Goal: Task Accomplishment & Management: Use online tool/utility

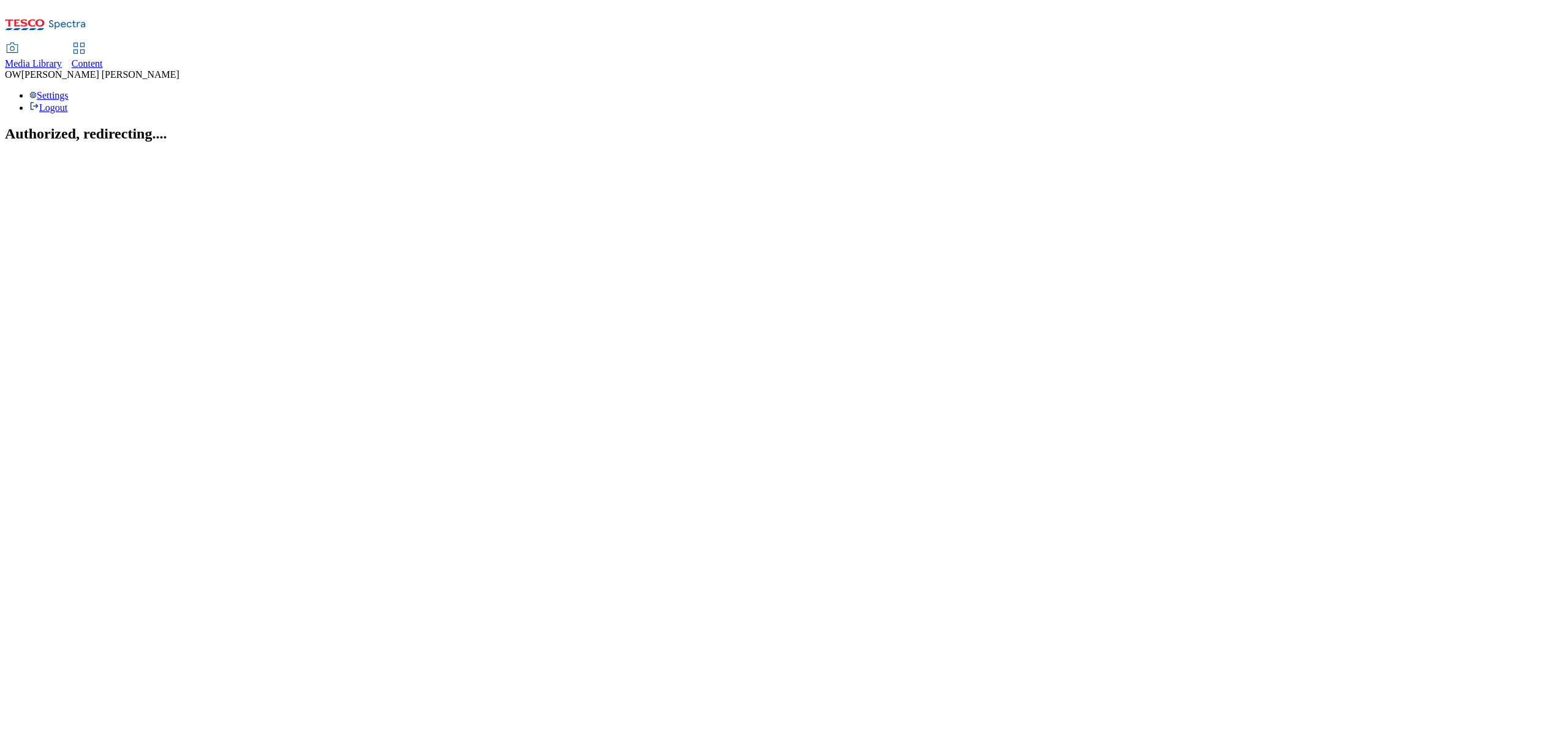
click at [103, 58] on span "Content" at bounding box center [87, 64] width 31 height 11
select select "ghs-uk"
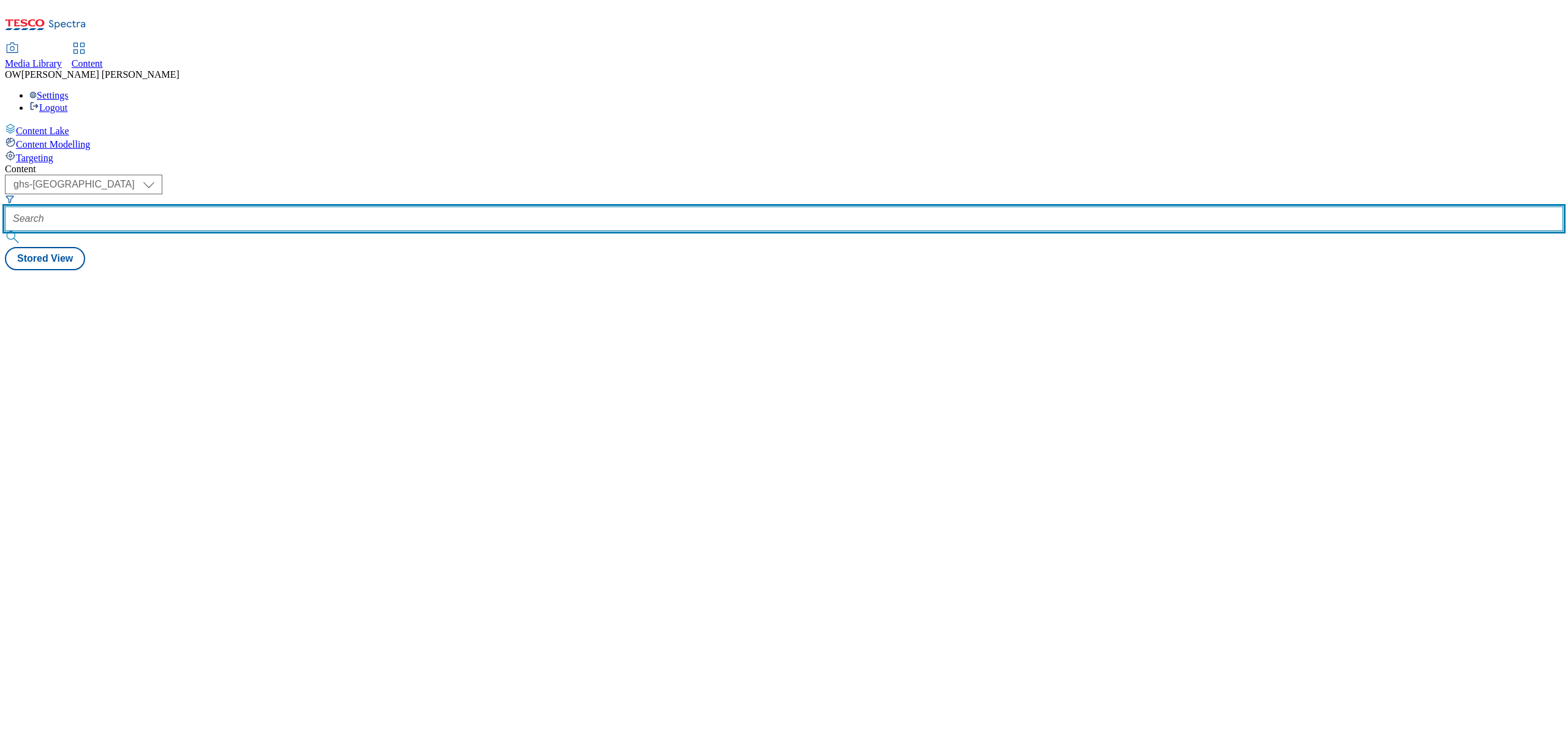
click at [299, 206] on input "text" at bounding box center [784, 219] width 1558 height 25
paste input "bel-the-laughing-cow-25tw31"
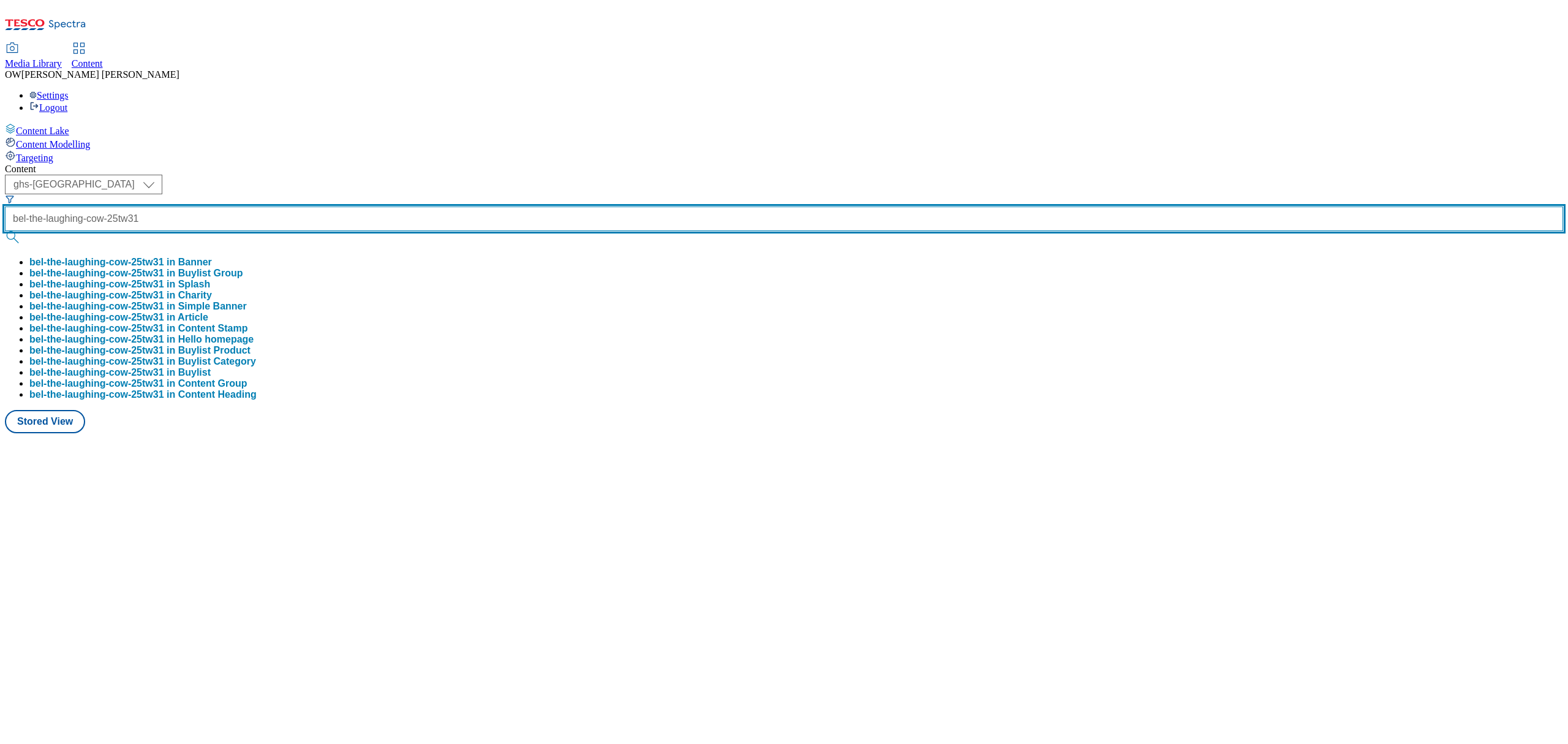
scroll to position [0, 16]
type input "bel-the-laughing-cow-25tw31"
click at [5, 231] on button "submit" at bounding box center [13, 237] width 17 height 12
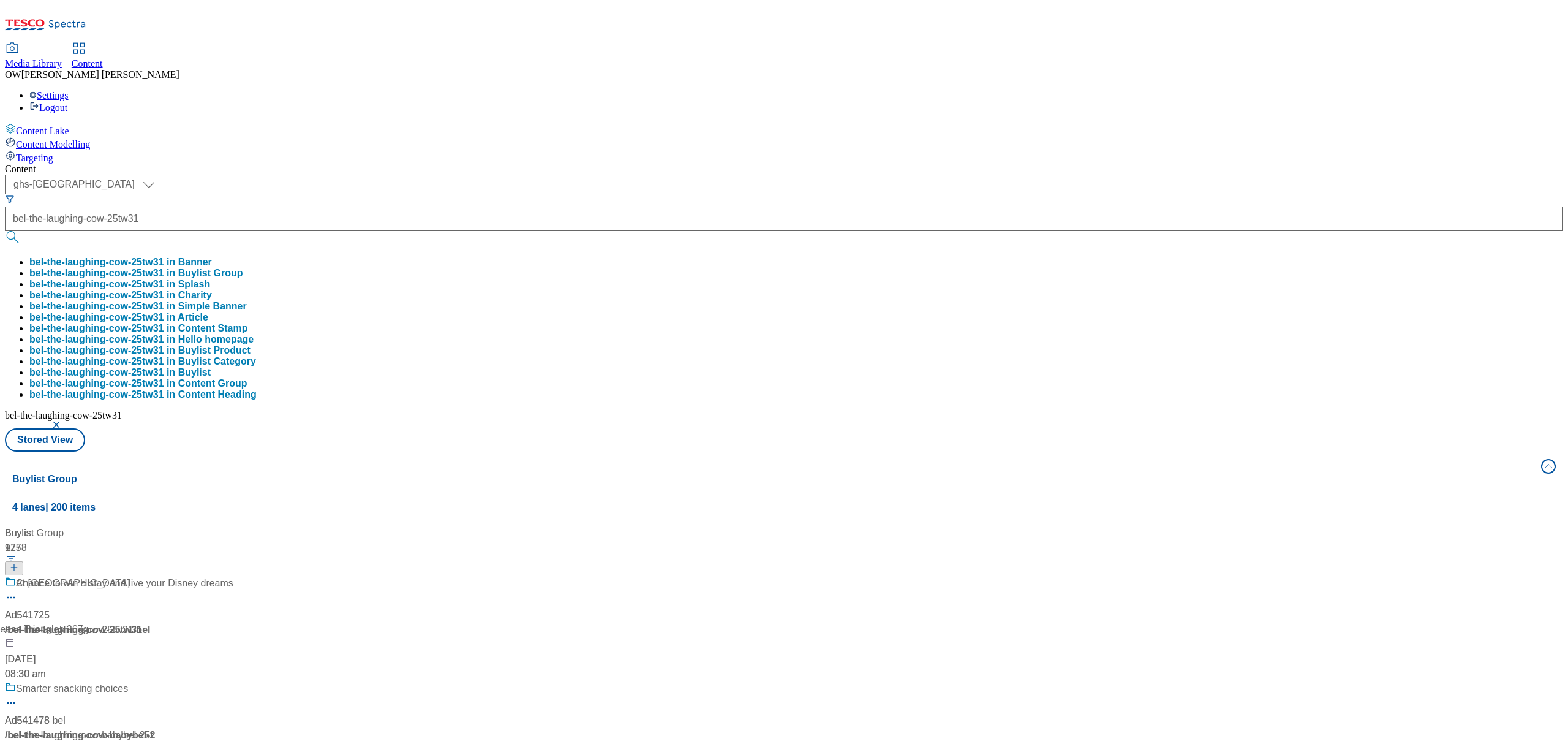
click at [600, 164] on div "Content ( optional ) ghs-roi ghs-uk ghs-uk bel-the-laughing-cow-25tw31 bel-the-…" at bounding box center [784, 575] width 1558 height 822
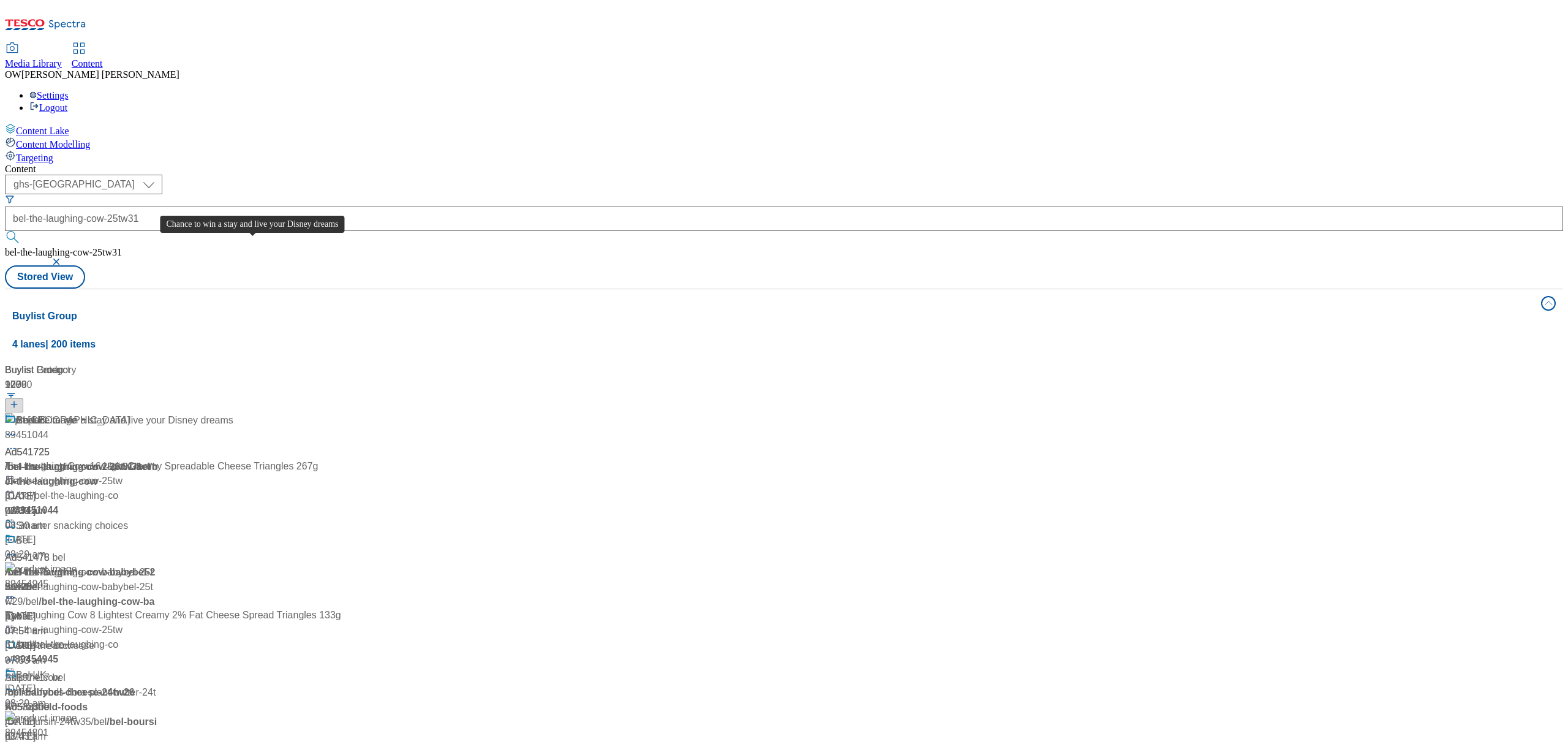
click at [234, 413] on div "Chance to win a stay and live your Disney dreams" at bounding box center [125, 420] width 218 height 15
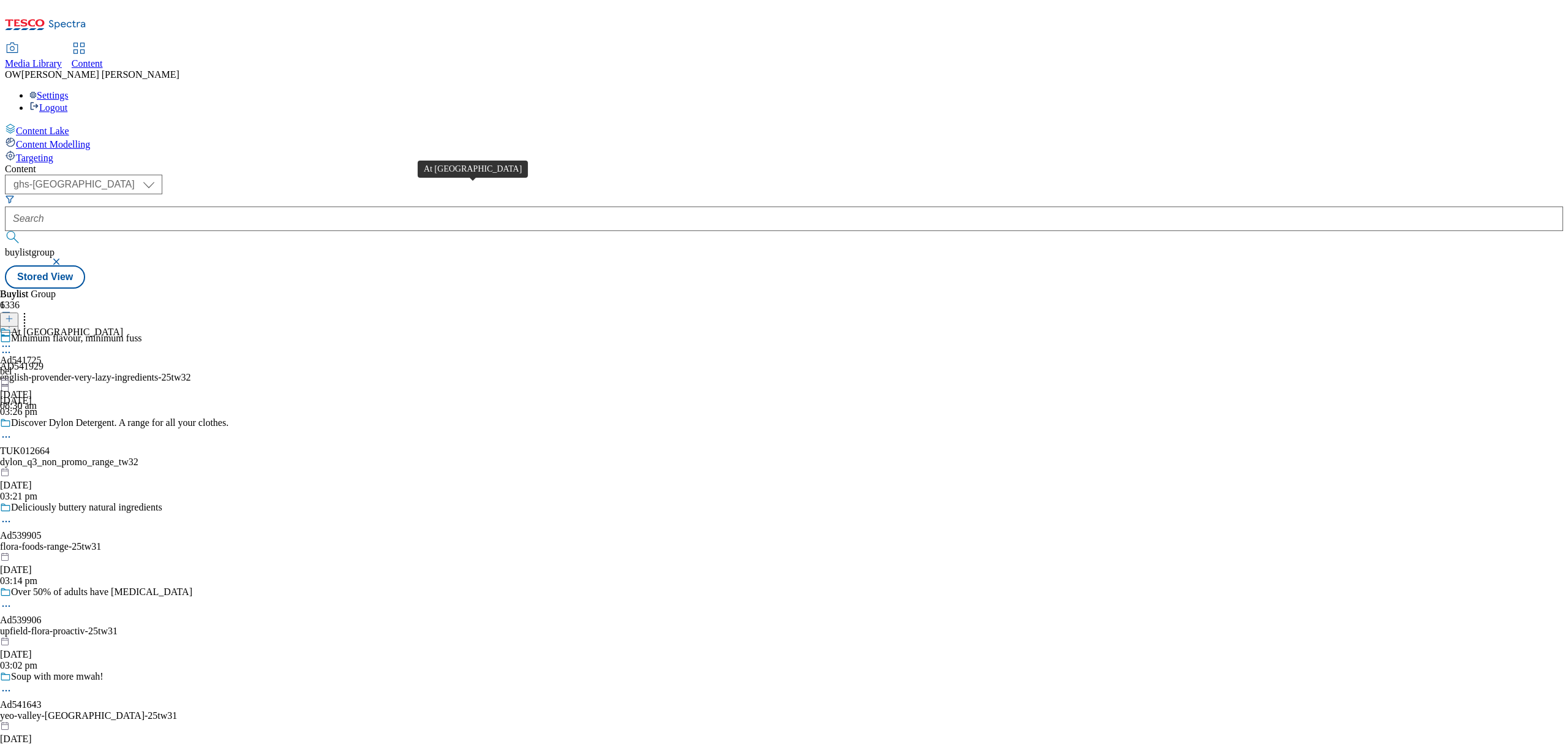
click at [123, 327] on div "At Disneyland Paris" at bounding box center [66, 332] width 112 height 11
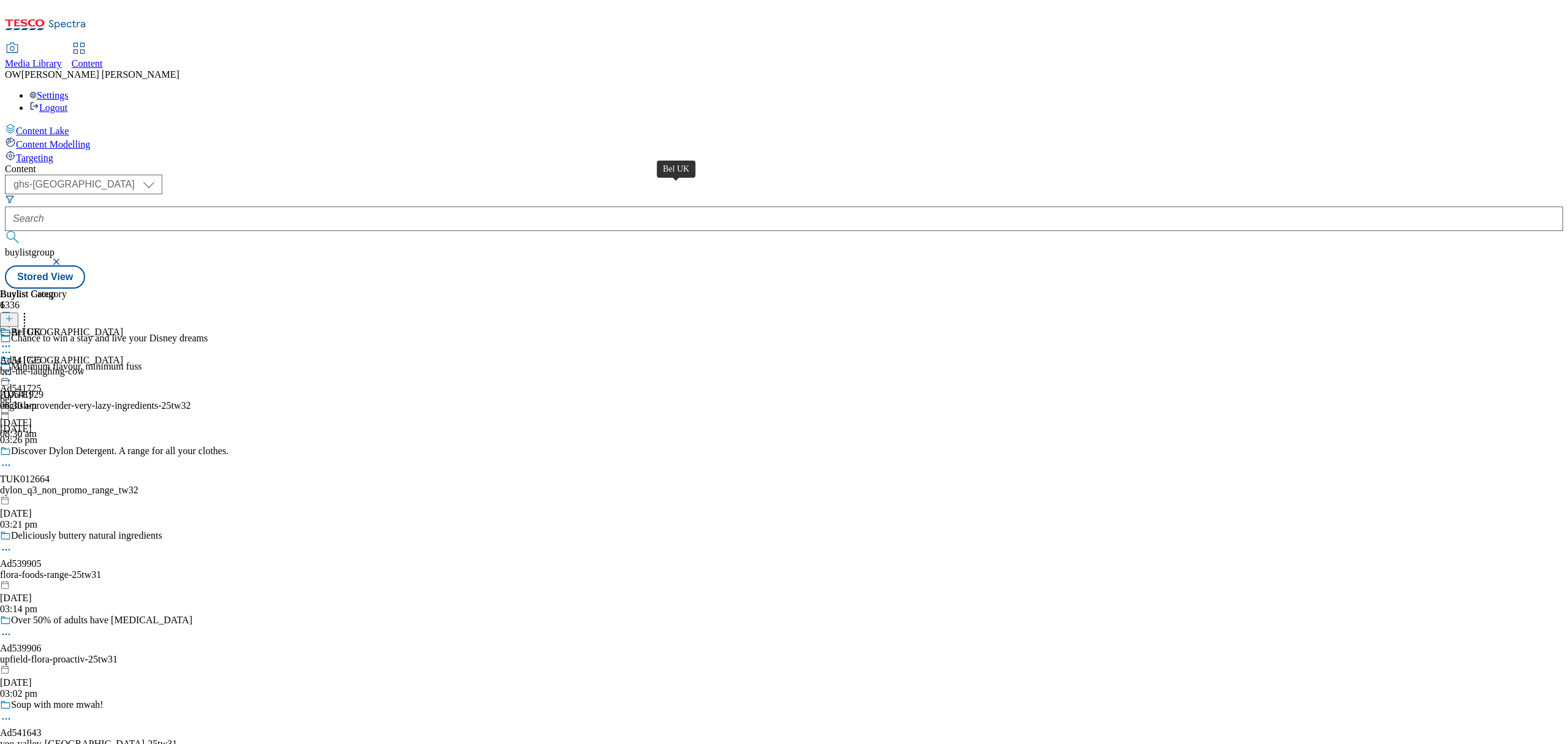
click at [41, 327] on div "Bel UK" at bounding box center [26, 332] width 30 height 11
click at [41, 355] on div "Bel UK" at bounding box center [26, 360] width 30 height 11
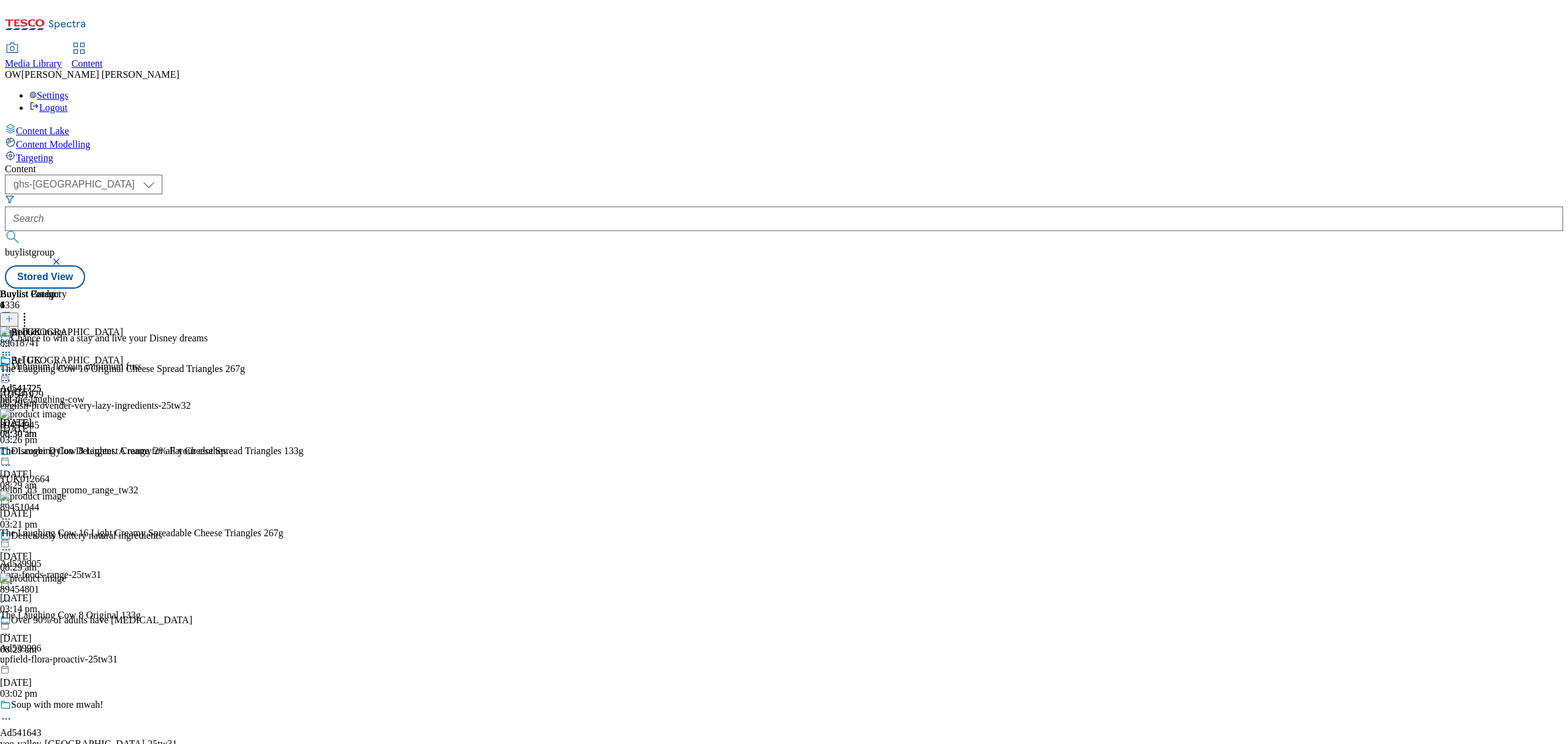
click at [12, 368] on icon at bounding box center [6, 375] width 12 height 12
click at [77, 508] on span "Un-publish" at bounding box center [58, 513] width 39 height 9
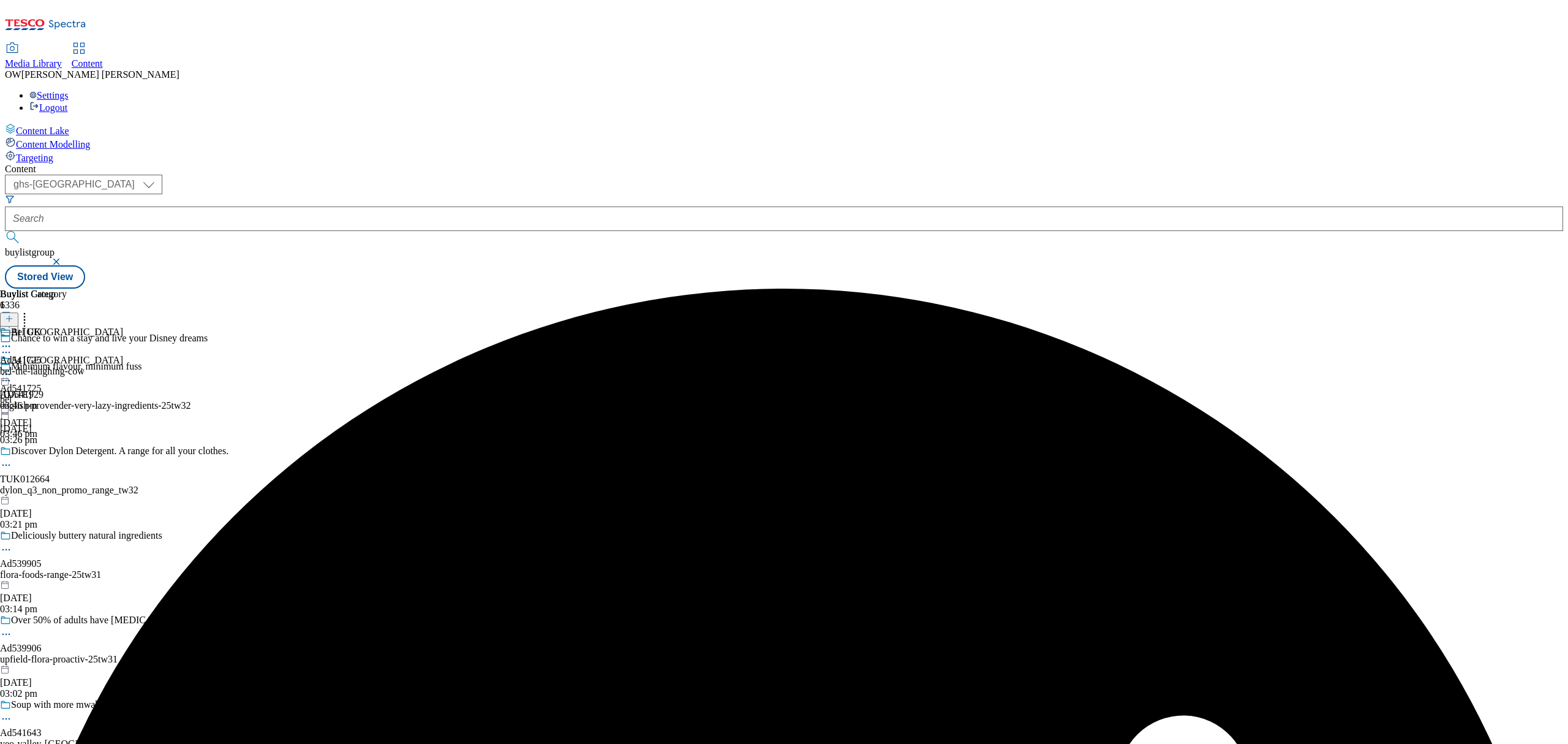
click at [12, 368] on icon at bounding box center [6, 375] width 12 height 12
click at [84, 463] on button "Un-preview" at bounding box center [54, 470] width 59 height 14
click at [41, 327] on div "Bel UK" at bounding box center [26, 332] width 30 height 11
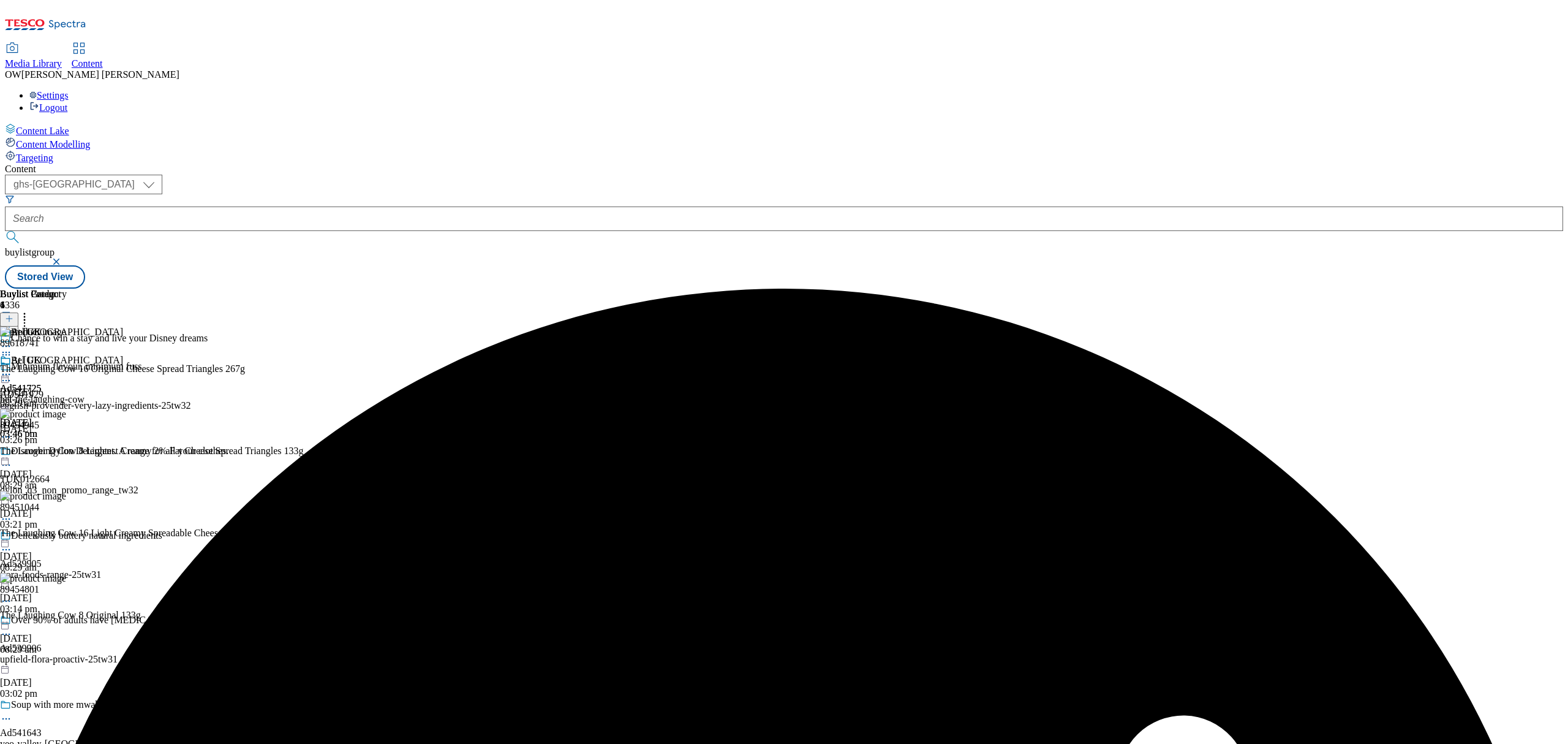
click at [31, 311] on icon at bounding box center [25, 317] width 12 height 12
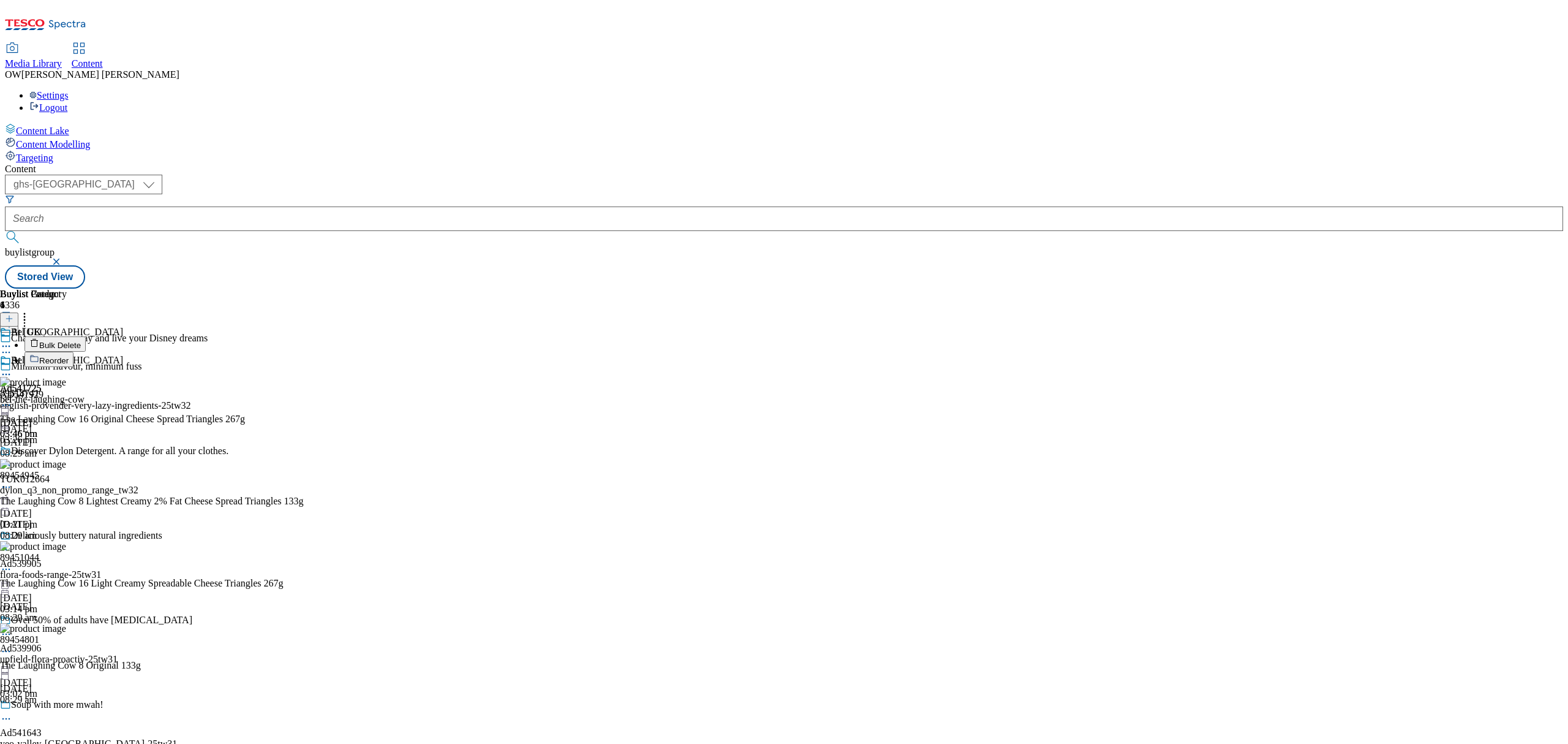
click at [86, 337] on button "Bulk Delete" at bounding box center [55, 344] width 61 height 15
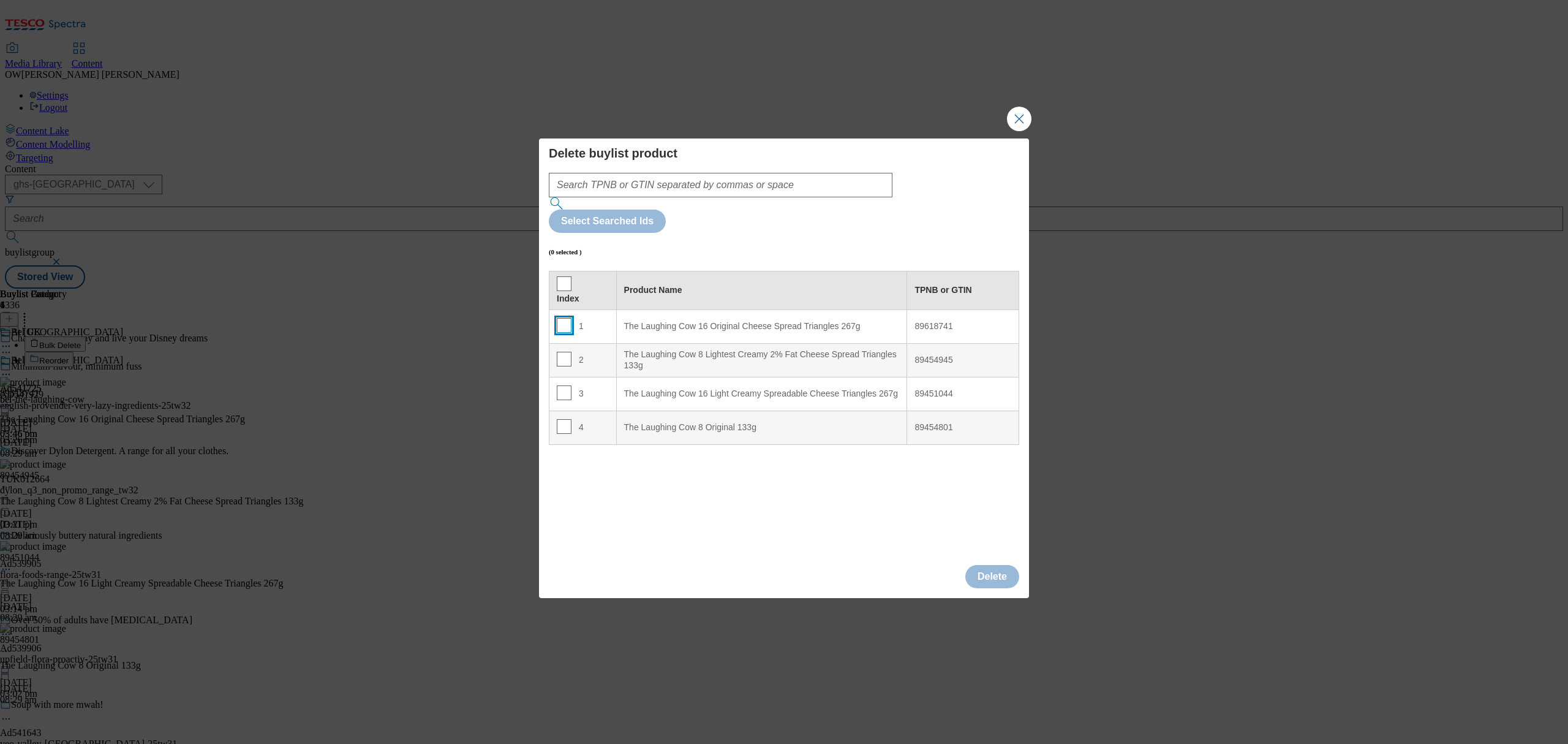
click at [561, 318] on input "Modal" at bounding box center [564, 325] width 15 height 15
checkbox input "true"
click at [564, 352] on input "Modal" at bounding box center [564, 359] width 15 height 15
checkbox input "true"
click at [564, 385] on input "Modal" at bounding box center [564, 392] width 15 height 15
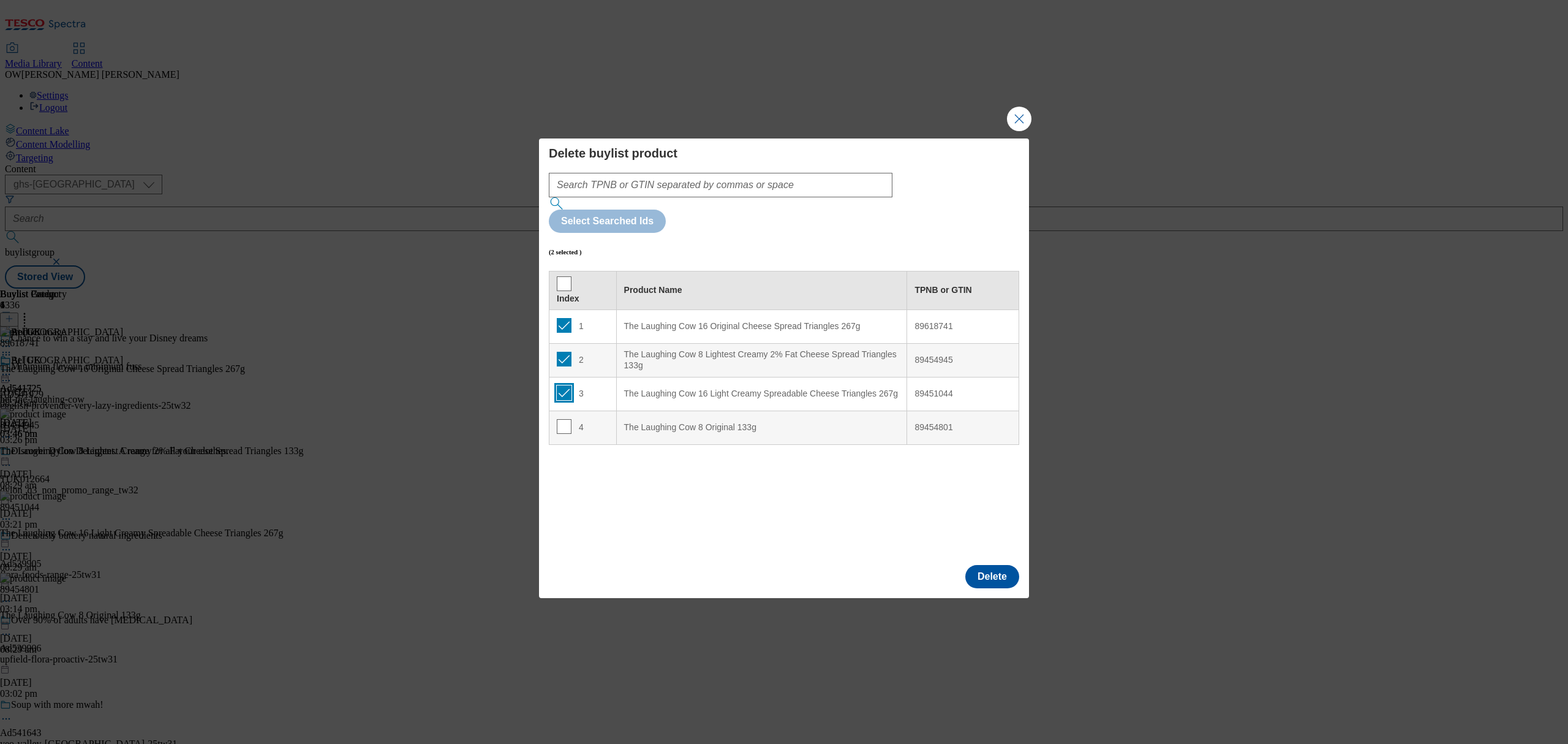
checkbox input "true"
click at [563, 419] on input "Modal" at bounding box center [564, 426] width 15 height 15
checkbox input "true"
click at [999, 565] on button "Delete" at bounding box center [992, 577] width 54 height 23
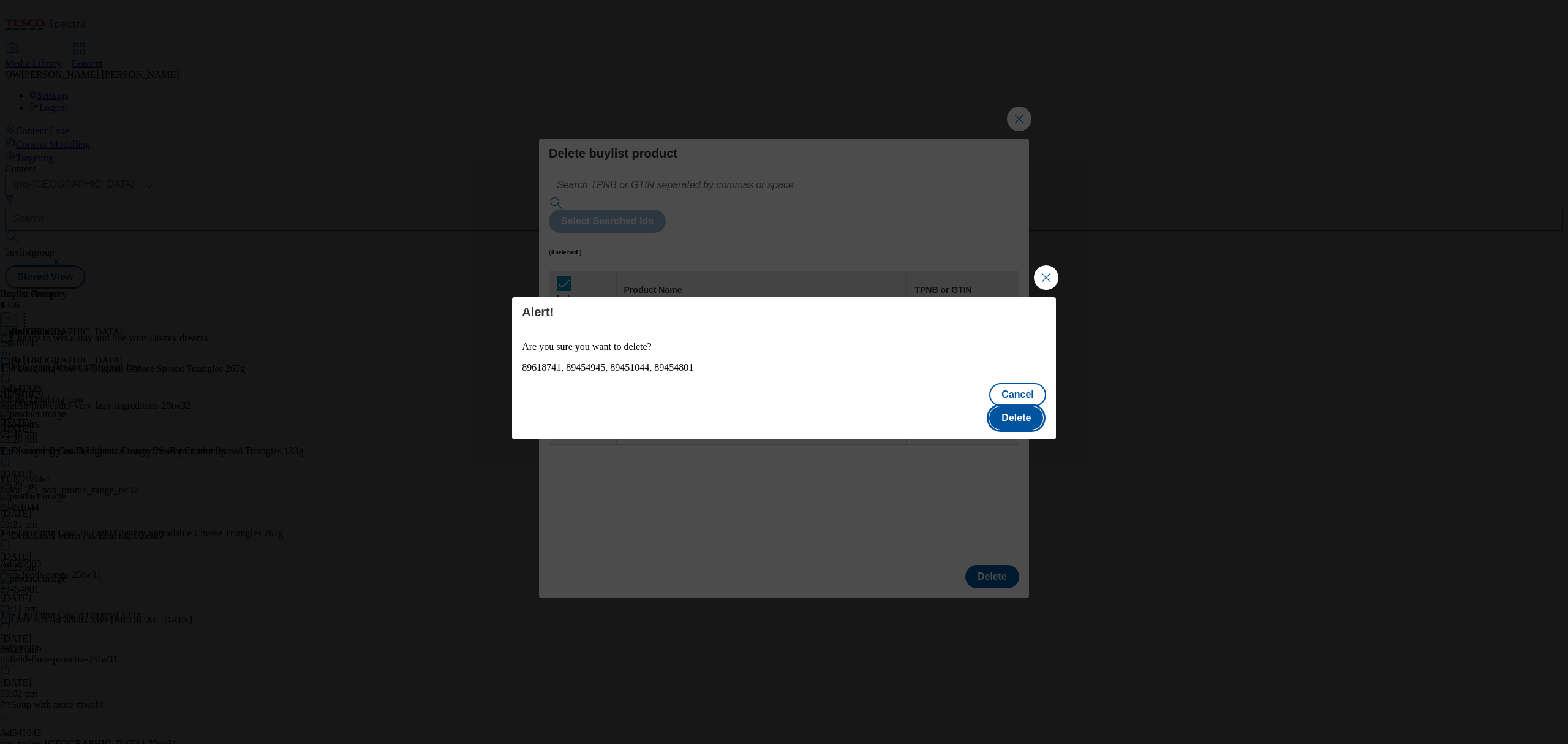
click at [1031, 407] on button "Delete" at bounding box center [1016, 418] width 54 height 23
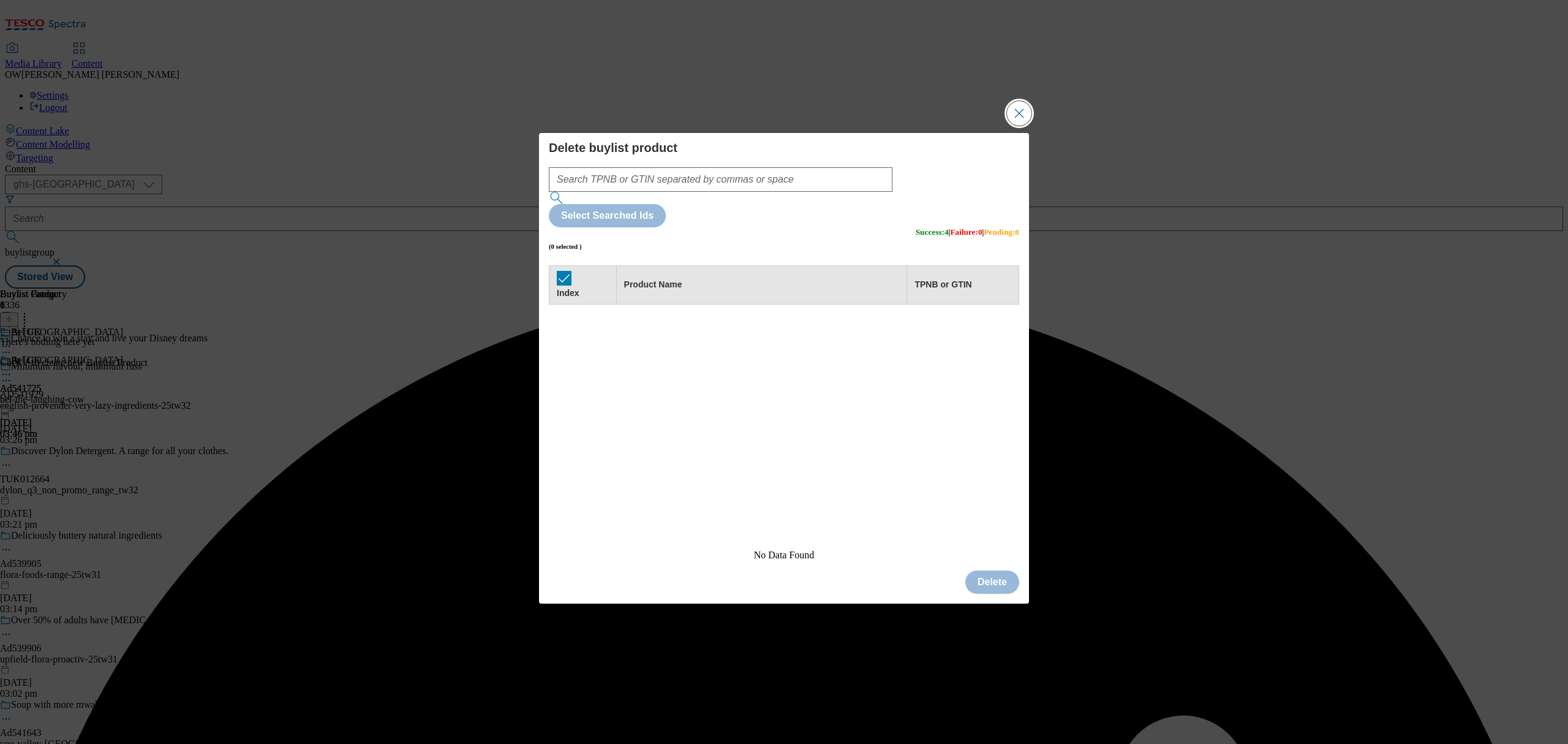
click at [1027, 126] on button "Close Modal" at bounding box center [1019, 113] width 25 height 25
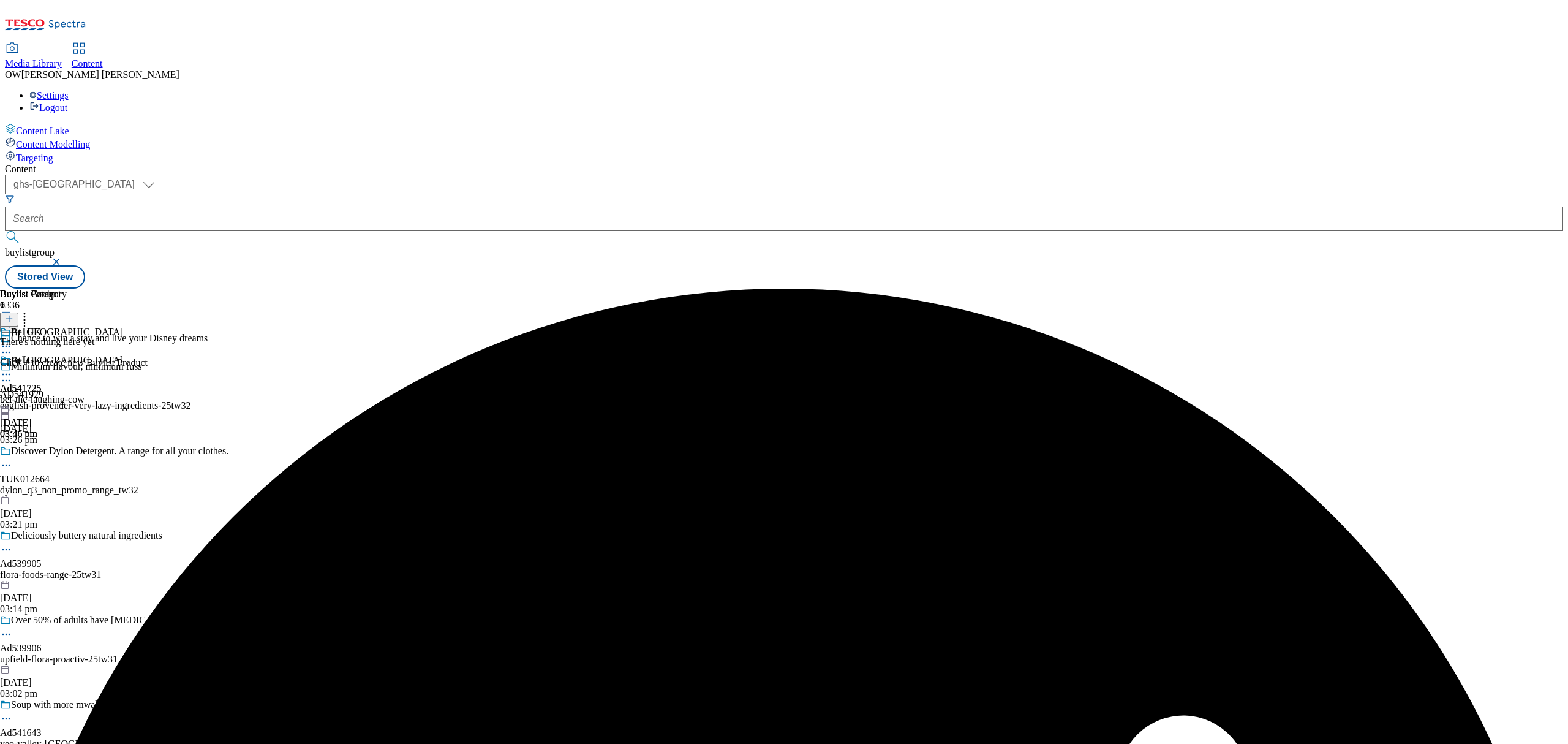
click at [13, 314] on icon at bounding box center [10, 319] width 9 height 9
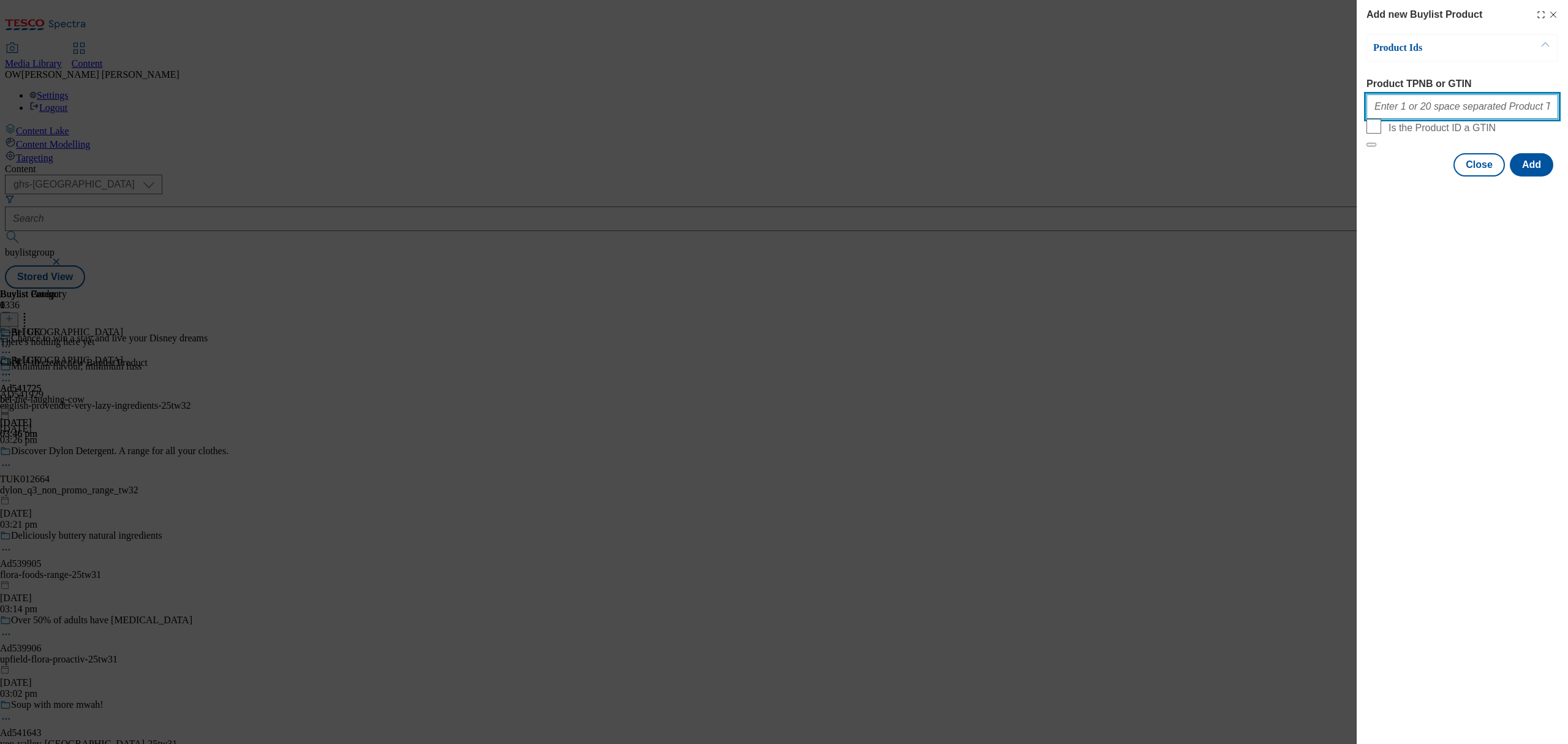
click at [1402, 116] on input "Product TPNB or GTIN" at bounding box center [1462, 107] width 192 height 25
drag, startPoint x: 1422, startPoint y: 119, endPoint x: 1431, endPoint y: 112, distance: 11.4
click at [1422, 119] on input "Product TPNB or GTIN" at bounding box center [1462, 107] width 192 height 25
paste input "96538433"
click at [1545, 176] on button "Add" at bounding box center [1531, 165] width 43 height 23
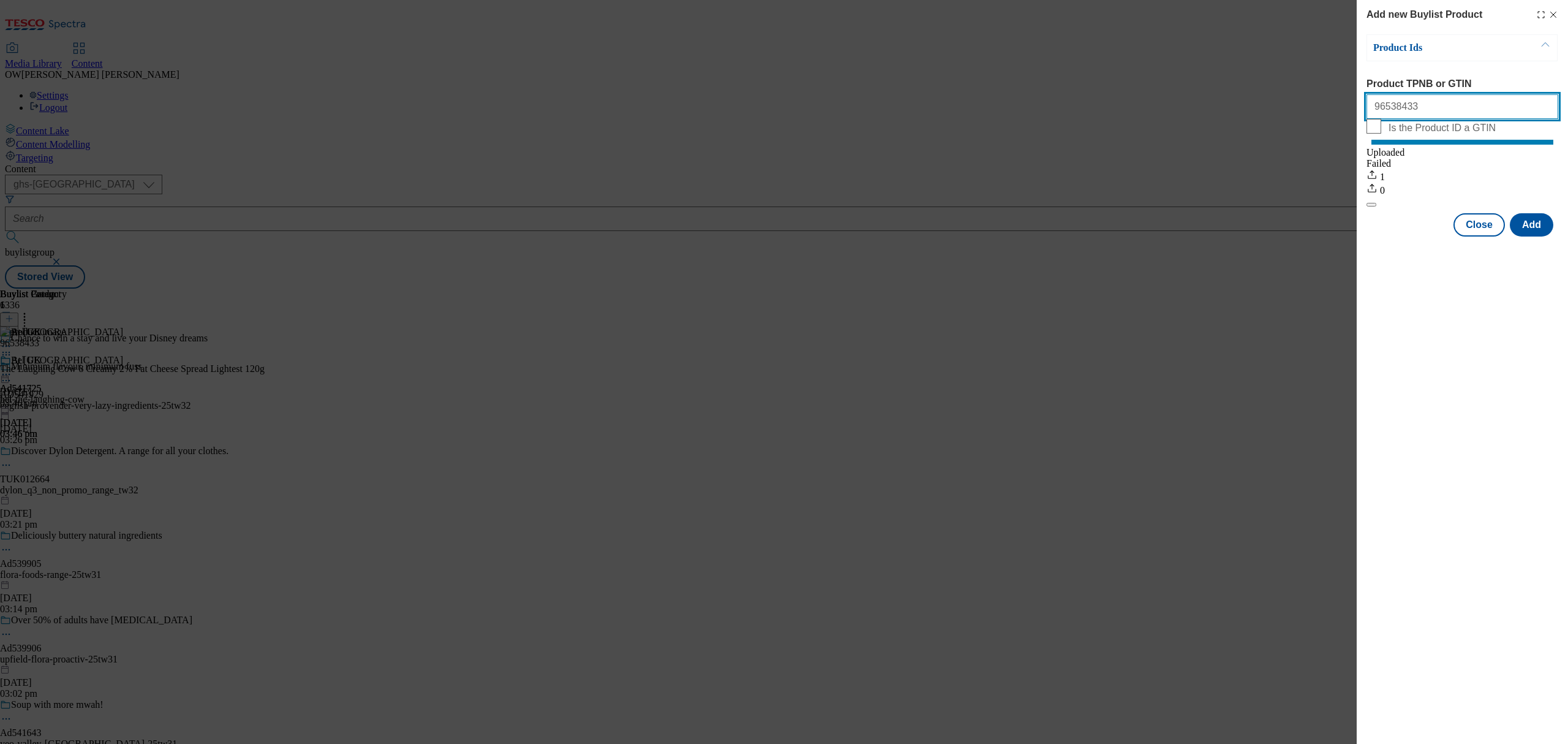
click at [1463, 112] on input "96538433" at bounding box center [1462, 107] width 192 height 25
paste input "96971875"
drag, startPoint x: 1459, startPoint y: 116, endPoint x: 1270, endPoint y: 134, distance: 189.9
click at [1270, 134] on div "Add new Buylist Product Product Ids Product TPNB or GTIN 9653843396971875 Is th…" at bounding box center [784, 372] width 1568 height 744
paste input "Modal"
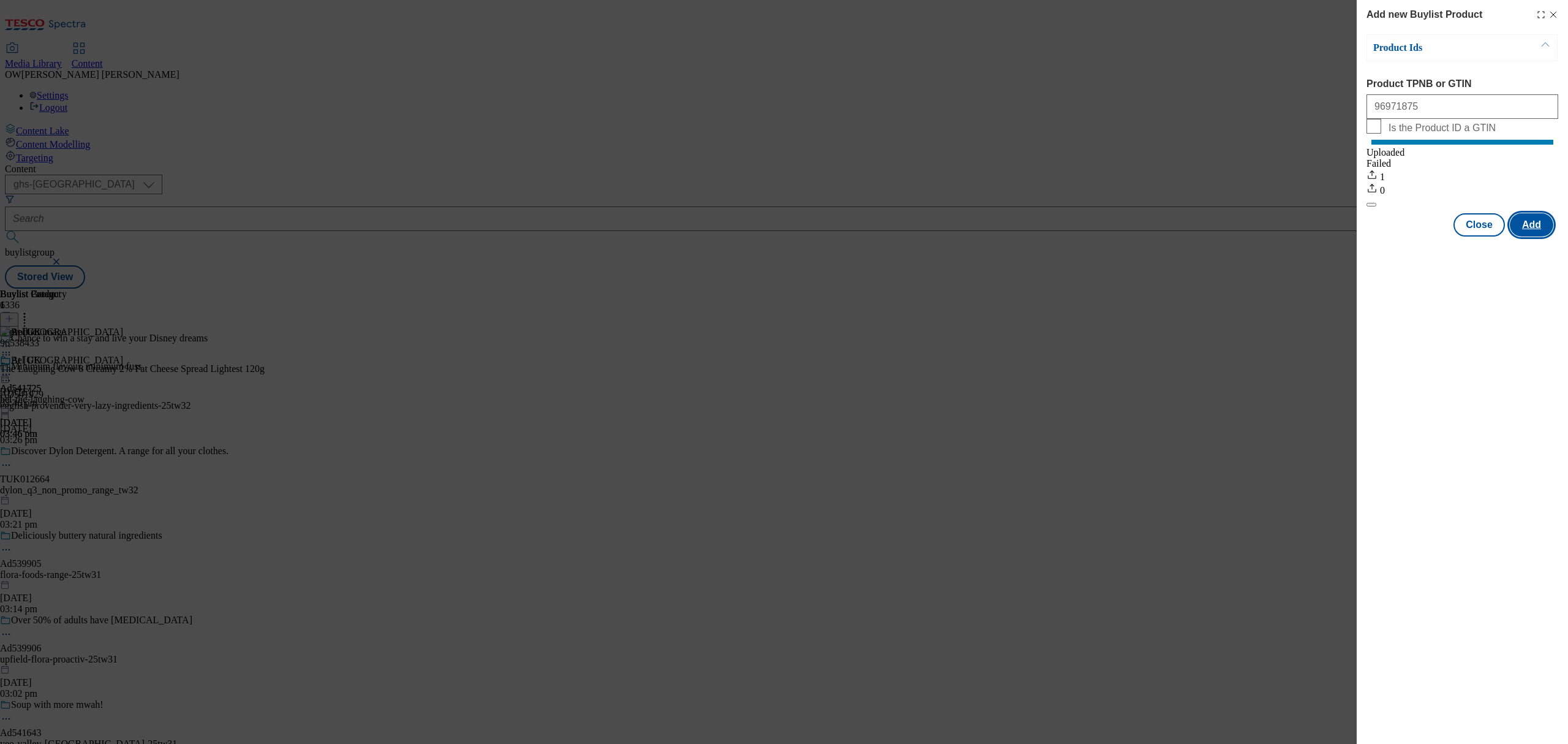
click at [1541, 236] on button "Add" at bounding box center [1531, 225] width 43 height 23
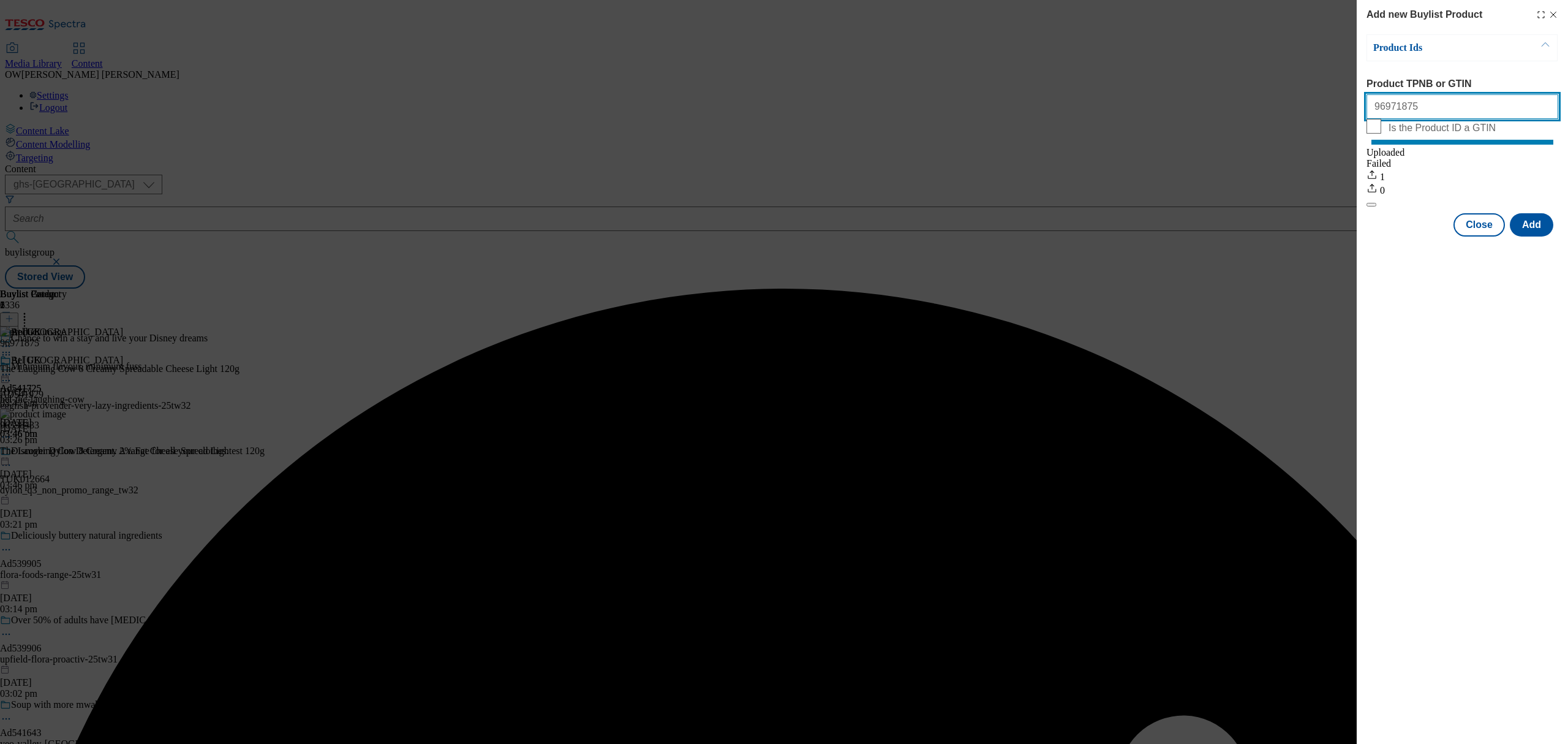
drag, startPoint x: 1405, startPoint y: 115, endPoint x: 1346, endPoint y: 115, distance: 59.0
click at [1346, 115] on div "Add new Buylist Product Product Ids Product TPNB or GTIN 96971875 Is the Produc…" at bounding box center [784, 372] width 1568 height 744
paste input "812068"
click at [1542, 236] on button "Add" at bounding box center [1531, 225] width 43 height 23
click at [1535, 231] on button "Add" at bounding box center [1531, 225] width 43 height 23
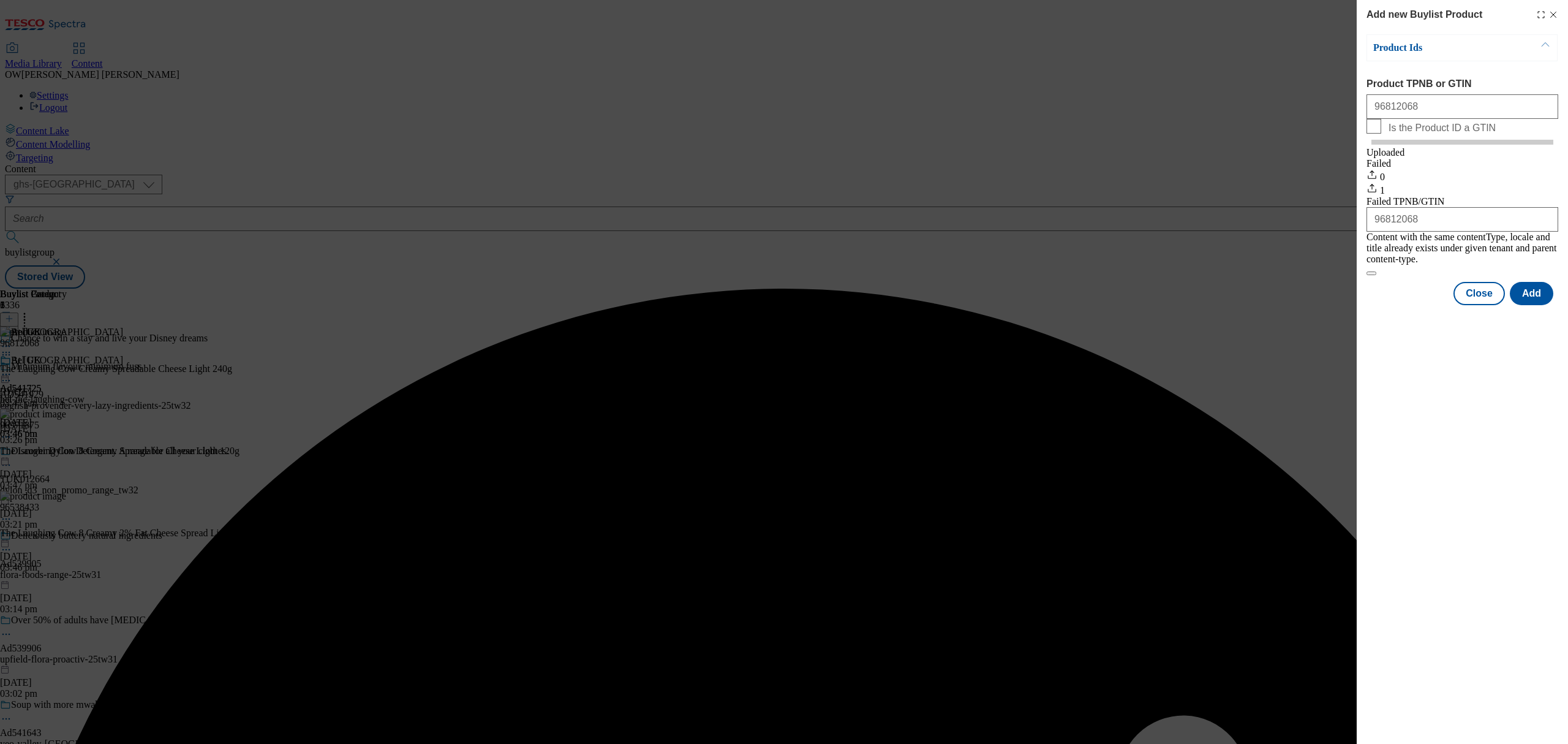
click at [1412, 114] on input "96812068" at bounding box center [1462, 107] width 192 height 25
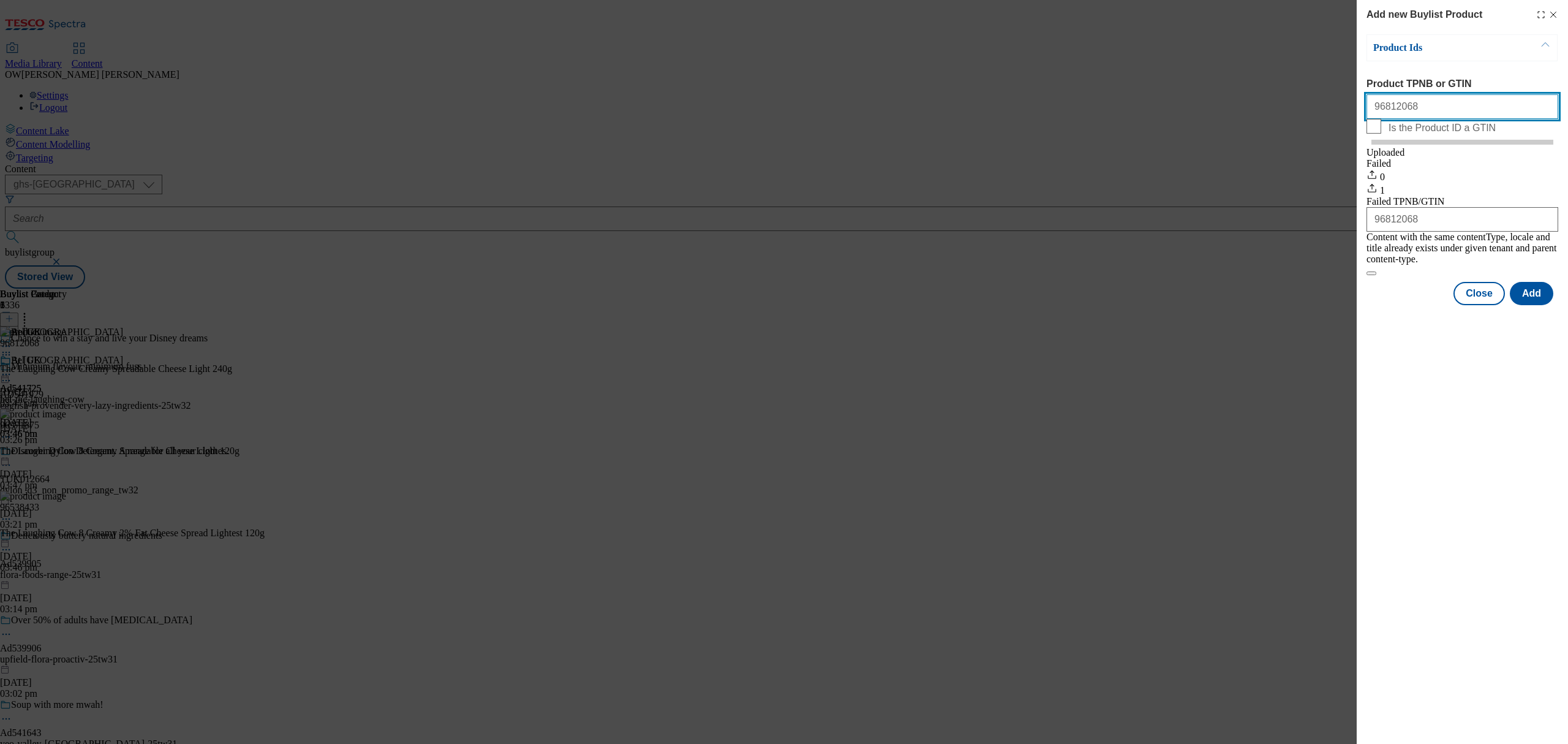
click at [1412, 113] on input "96812068" at bounding box center [1462, 107] width 192 height 25
paste input "7019171"
type input "97019171"
click at [1532, 292] on button "Add" at bounding box center [1531, 293] width 43 height 23
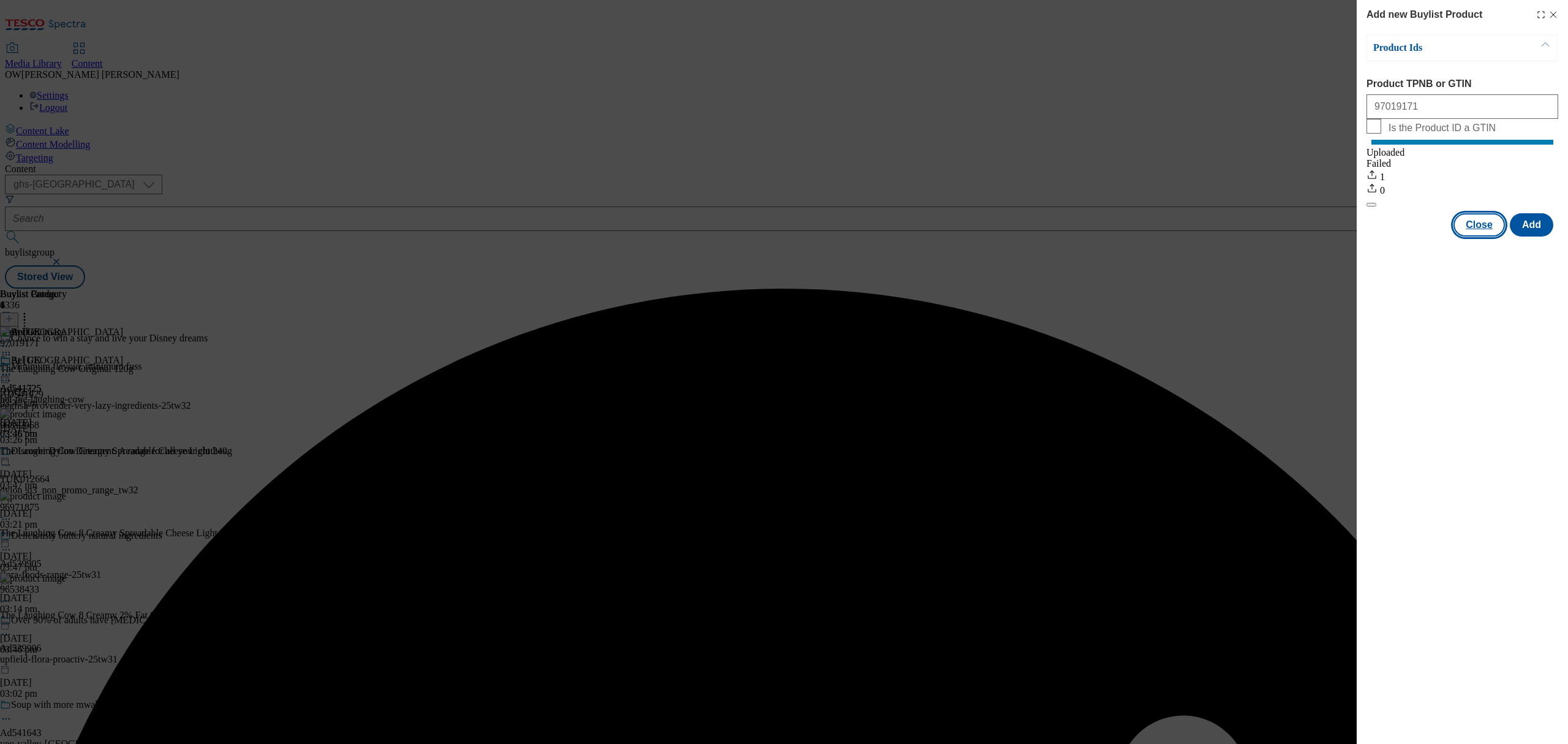
click at [1490, 236] on button "Close" at bounding box center [1479, 225] width 51 height 23
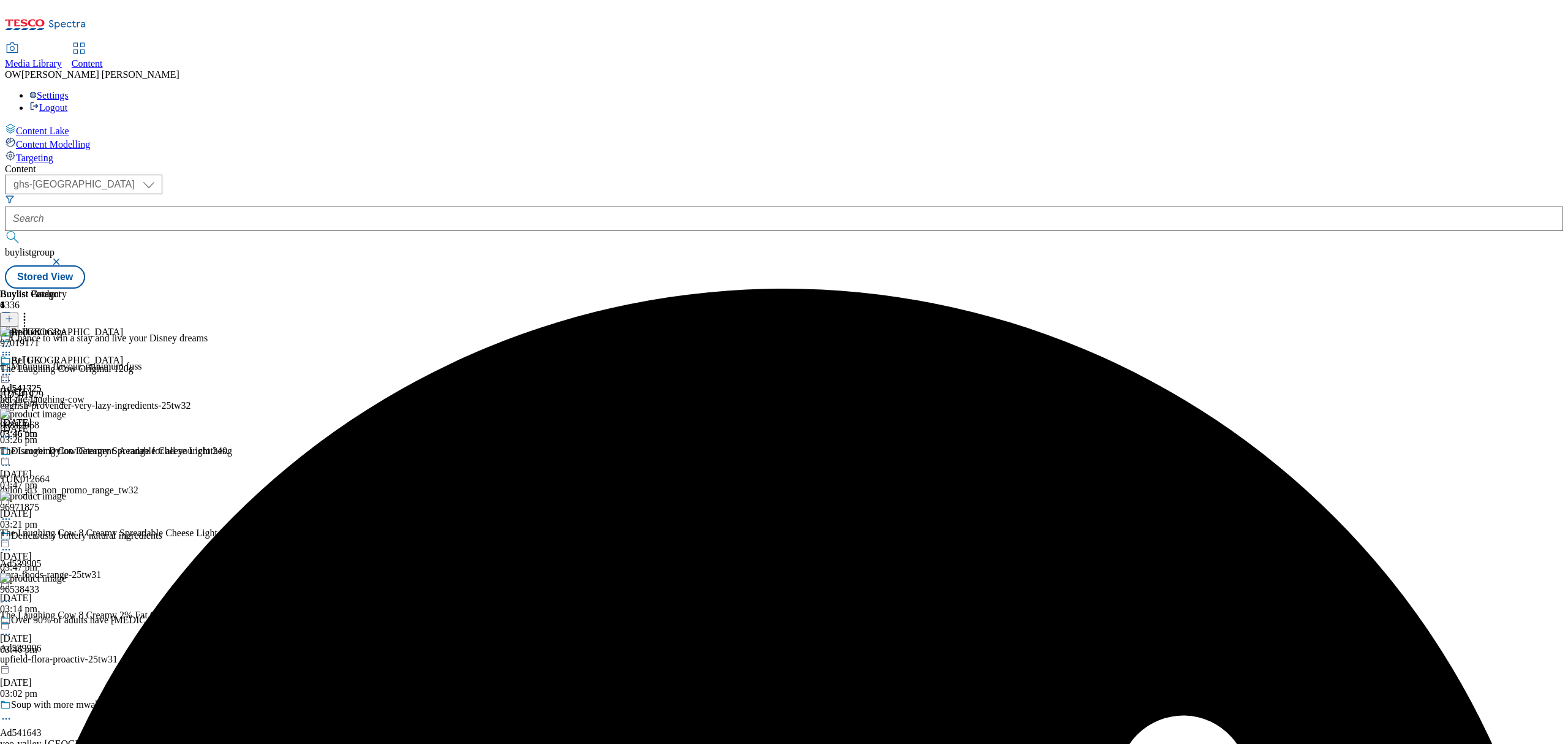
click at [12, 368] on icon at bounding box center [6, 375] width 12 height 12
click at [123, 435] on li "Reporting" at bounding box center [73, 442] width 98 height 14
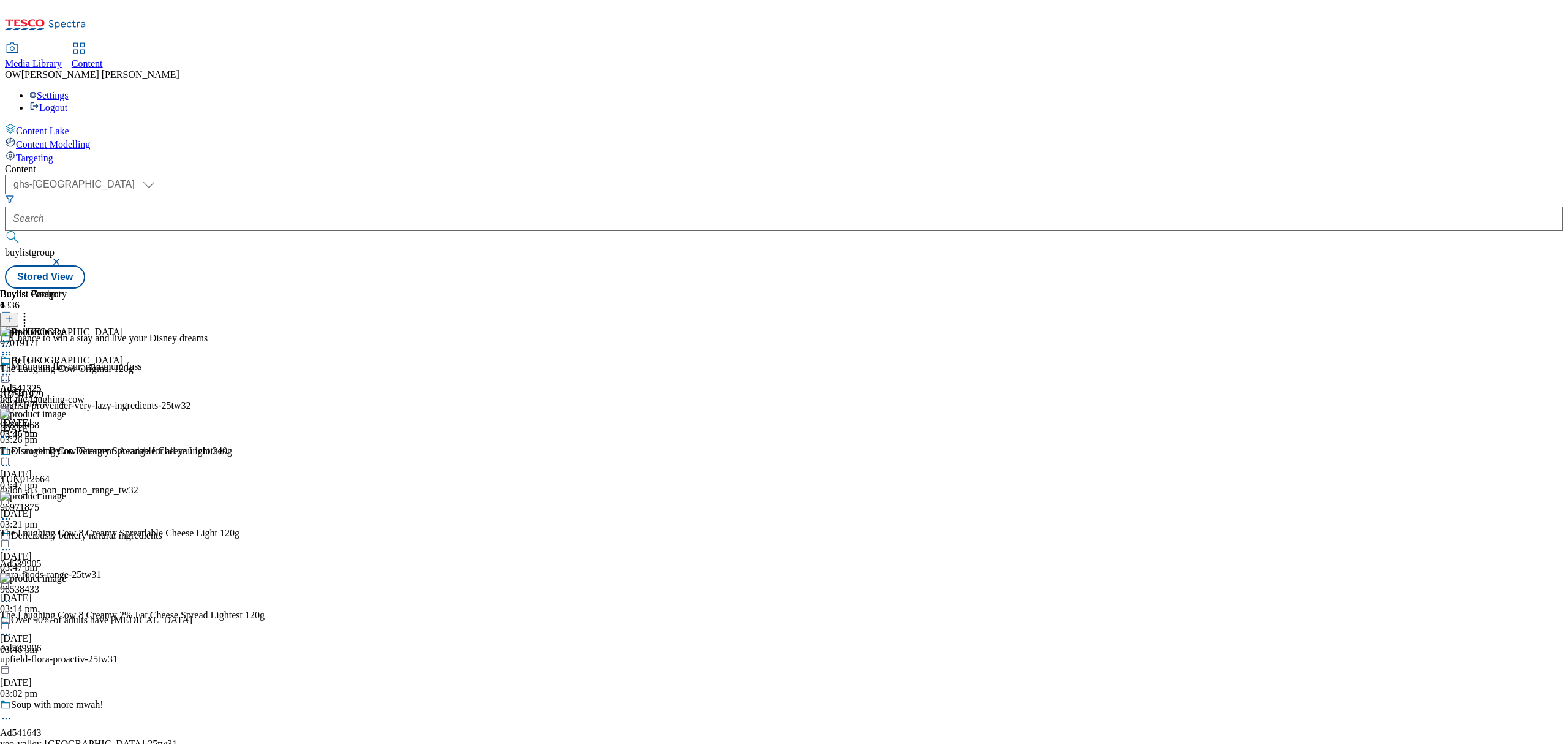
click at [12, 368] on icon at bounding box center [6, 375] width 12 height 12
click at [38, 451] on icon at bounding box center [34, 455] width 9 height 9
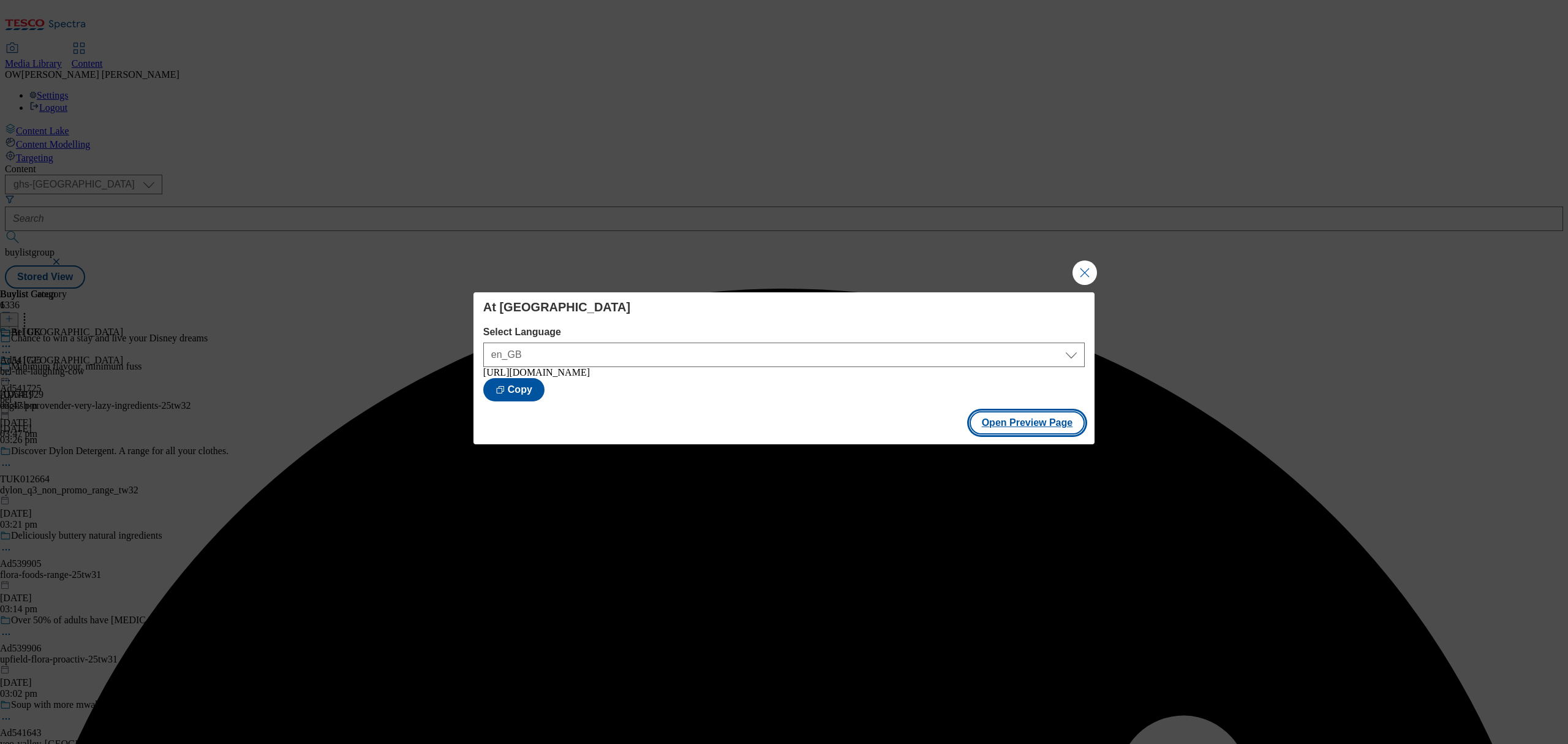
click at [1031, 430] on button "Open Preview Page" at bounding box center [1027, 422] width 116 height 23
click at [1088, 272] on button "Close Modal" at bounding box center [1085, 273] width 25 height 25
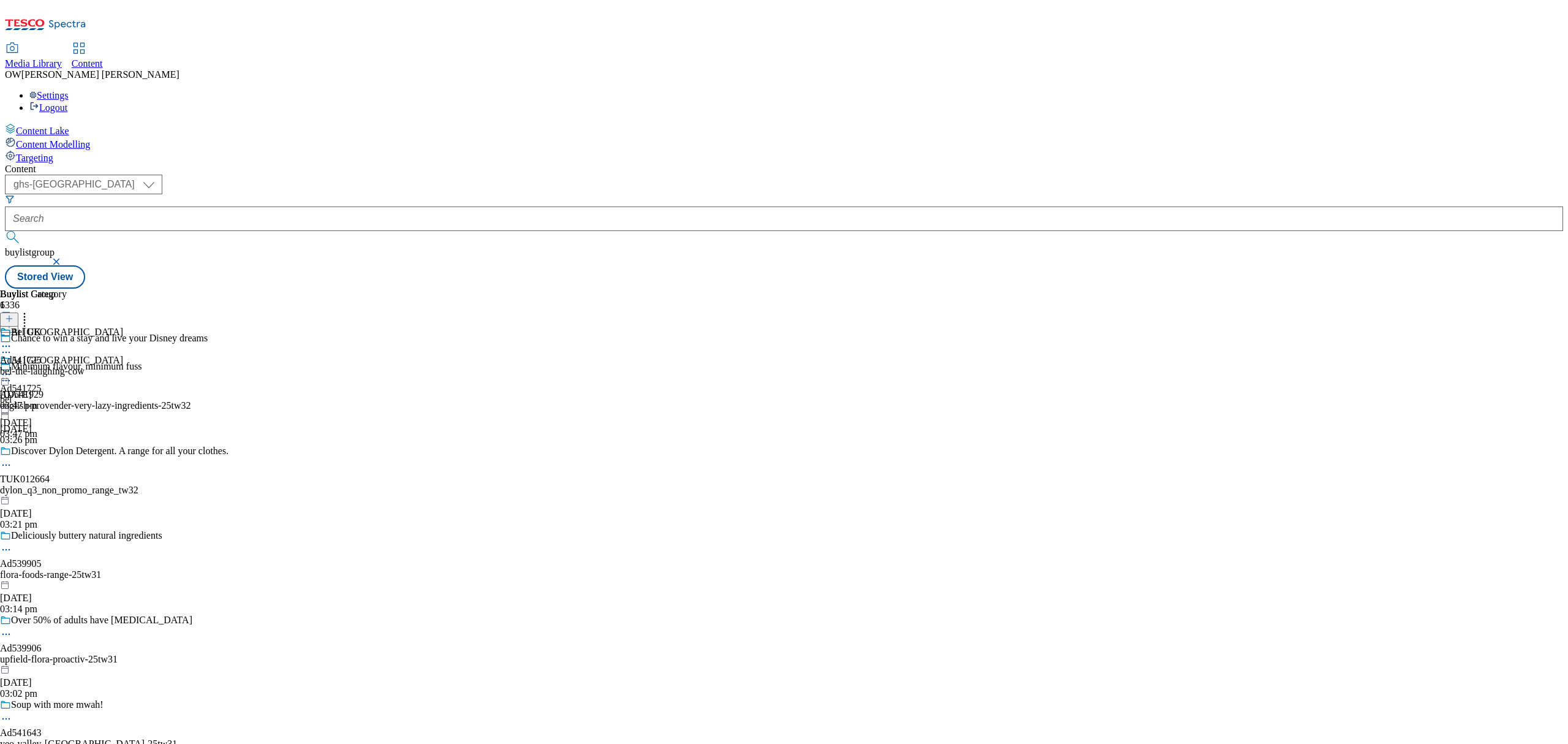
click at [12, 368] on icon at bounding box center [6, 375] width 12 height 12
click at [65, 494] on span "Publish" at bounding box center [51, 499] width 27 height 9
click at [84, 327] on div "Bel UK Ad541725 bel-the-laughing-cow 23 Sept 2025 03:47 pm" at bounding box center [42, 368] width 84 height 84
click at [41, 355] on div "Bel UK" at bounding box center [26, 360] width 30 height 11
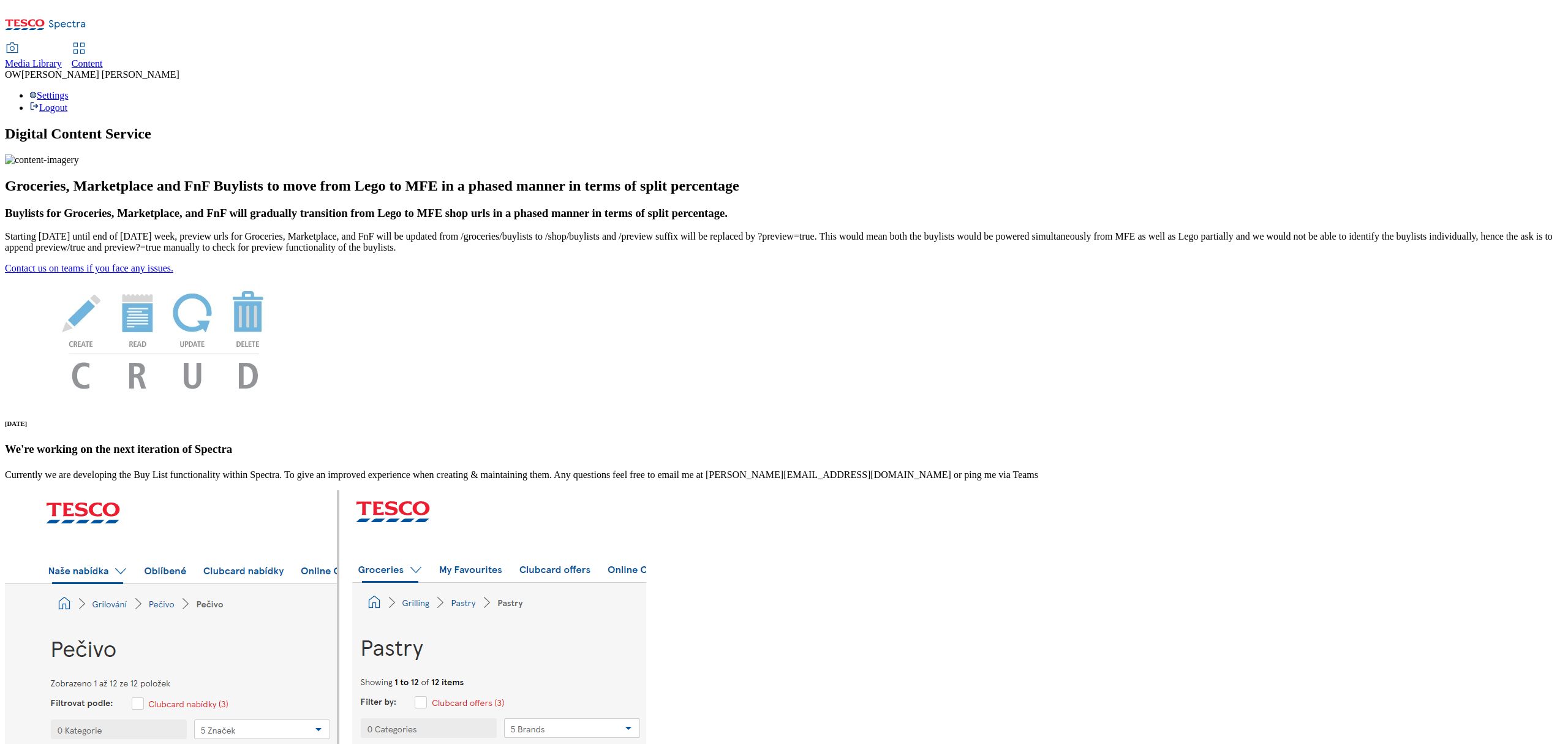
click at [103, 58] on span "Content" at bounding box center [87, 64] width 31 height 11
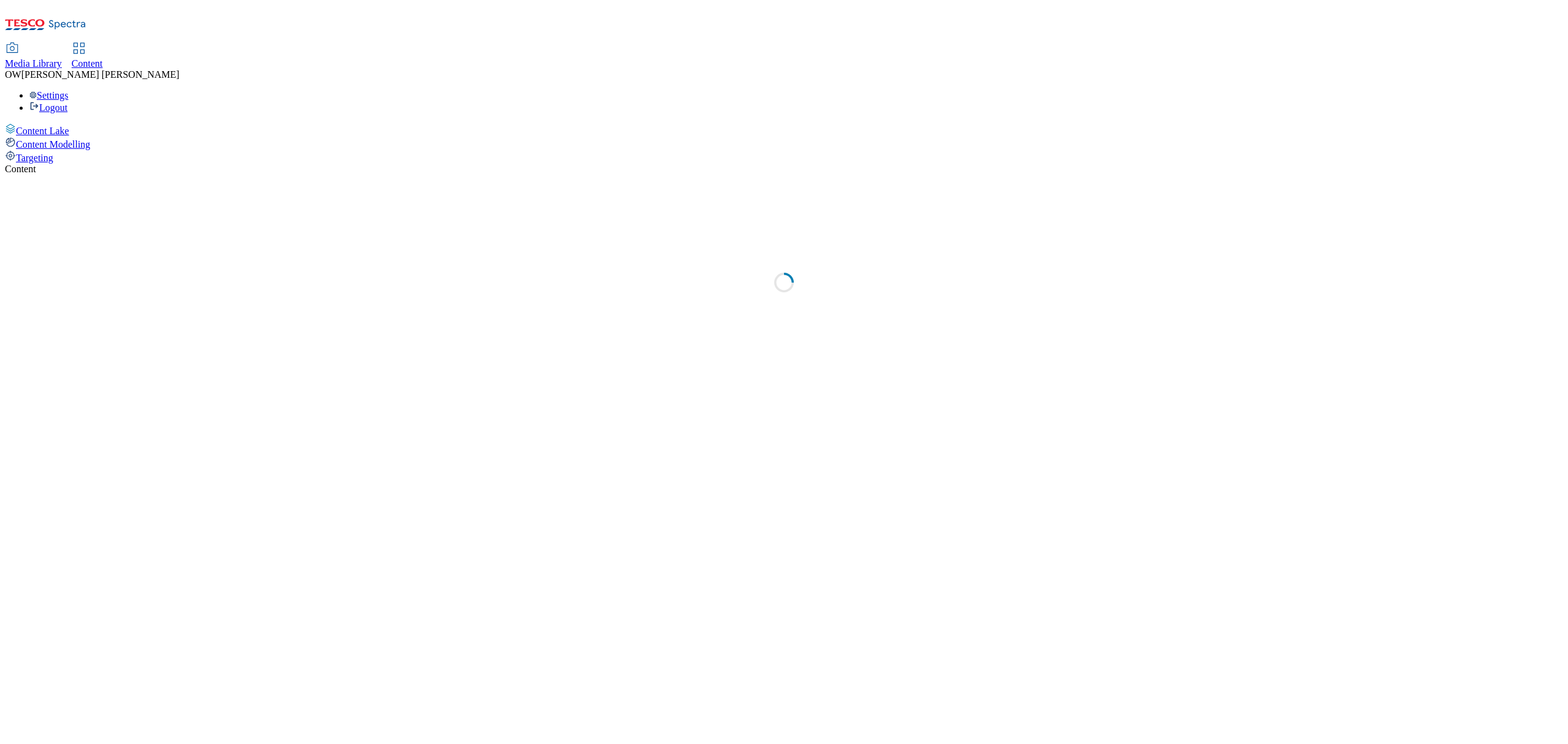
select select "ghs-uk"
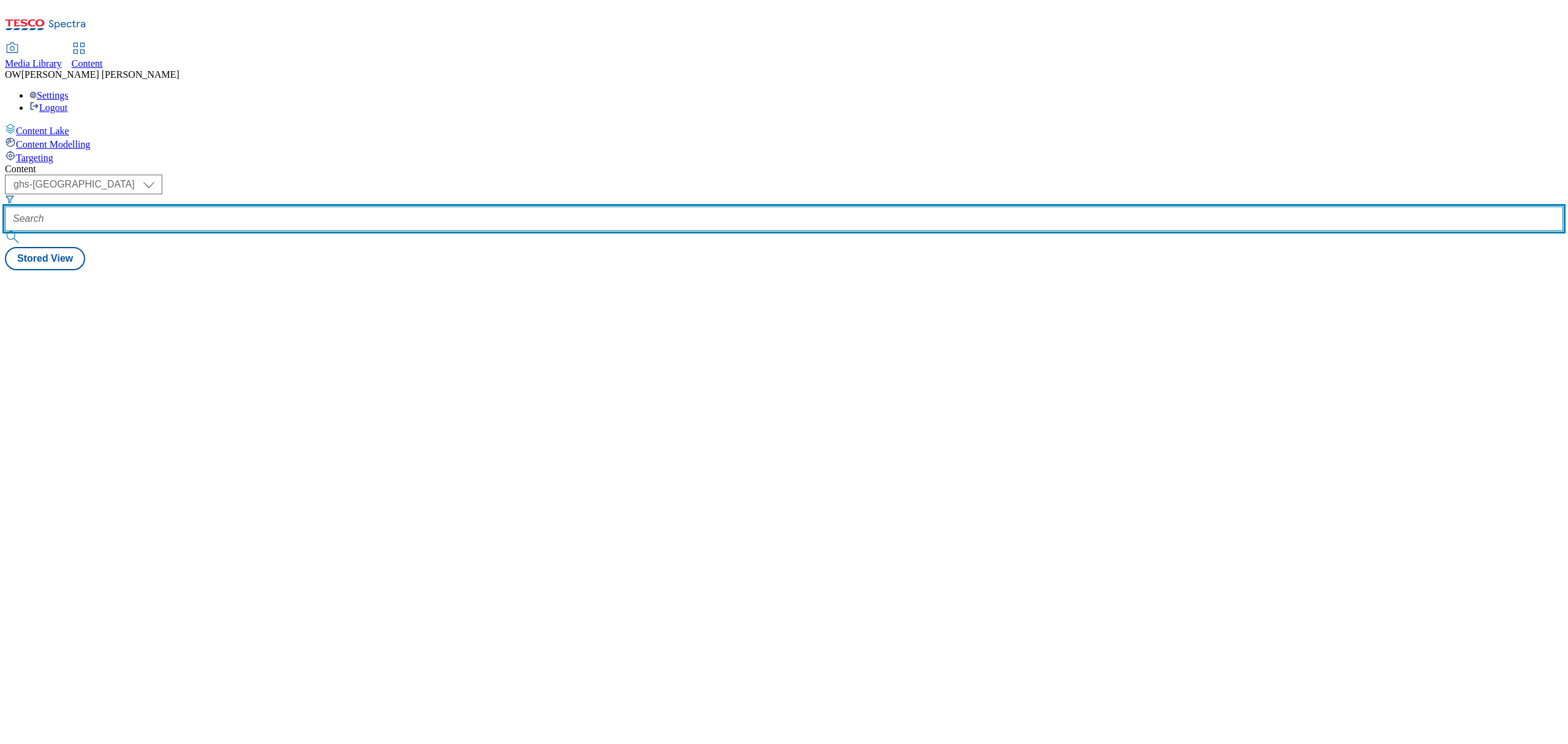
click at [277, 206] on input "text" at bounding box center [784, 219] width 1558 height 25
